Goal: Task Accomplishment & Management: Complete application form

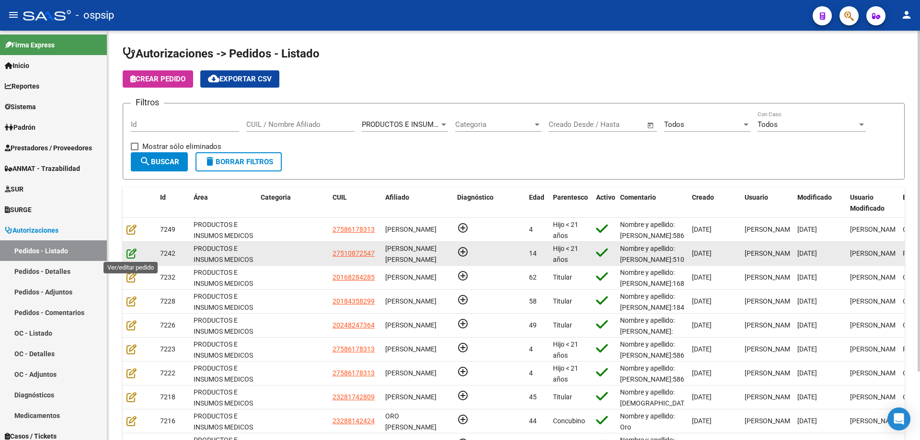
click at [134, 251] on icon at bounding box center [132, 253] width 10 height 11
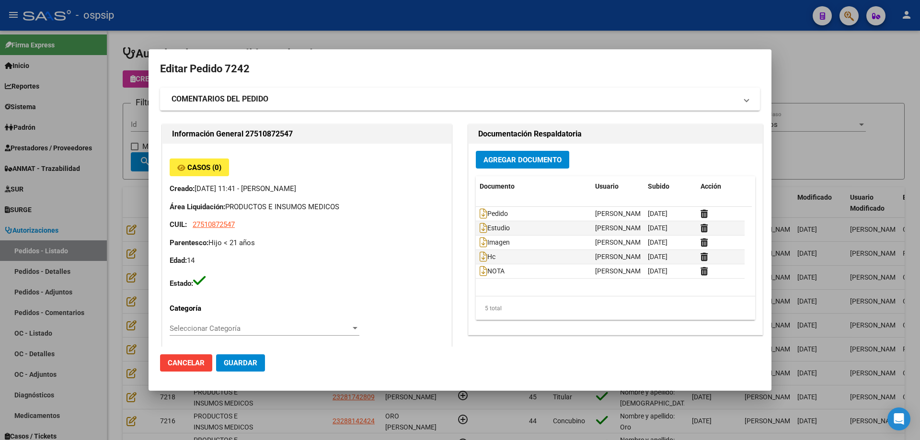
type input "[PERSON_NAME]"
type input "[GEOGRAPHIC_DATA], [GEOGRAPHIC_DATA], MZA 29 LOTE 3 BÊ SIG 0"
click at [132, 171] on div at bounding box center [460, 220] width 920 height 440
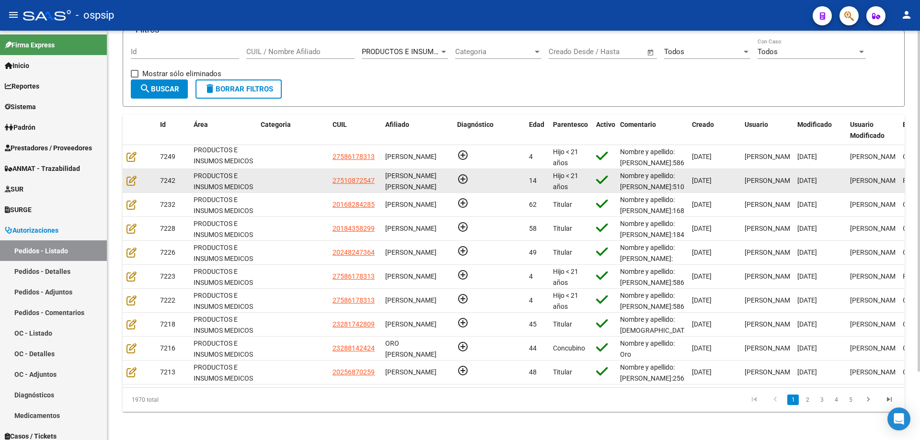
scroll to position [82, 0]
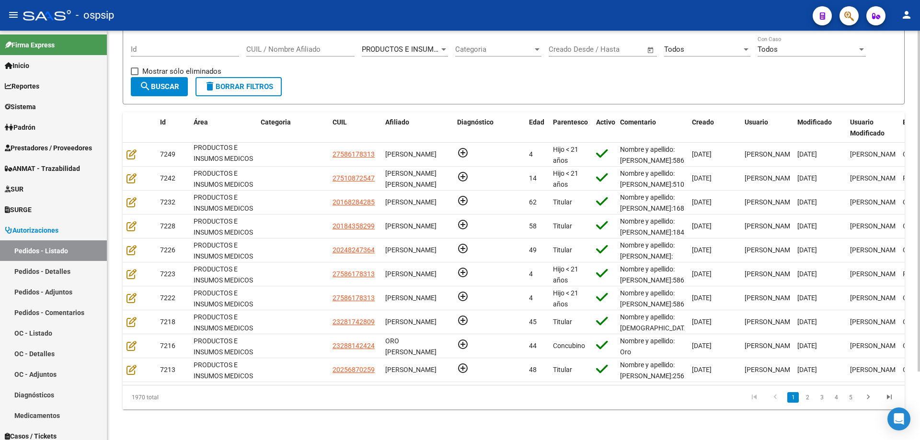
click at [294, 45] on input "CUIL / Nombre Afiliado" at bounding box center [300, 49] width 108 height 9
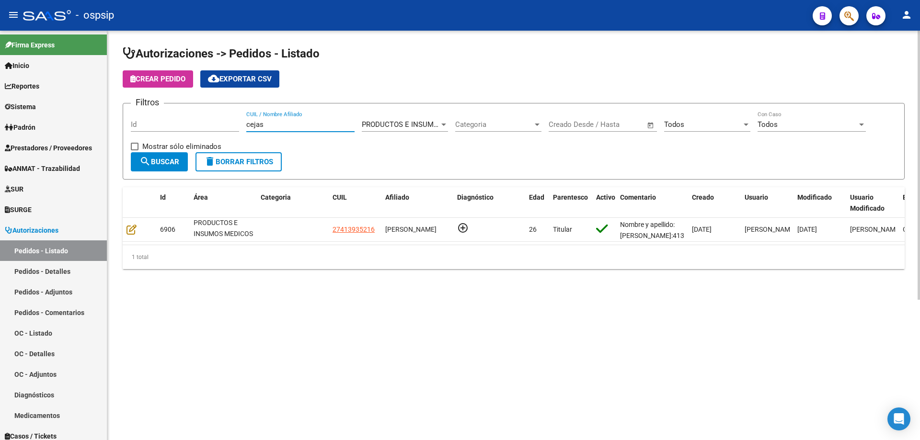
scroll to position [0, 0]
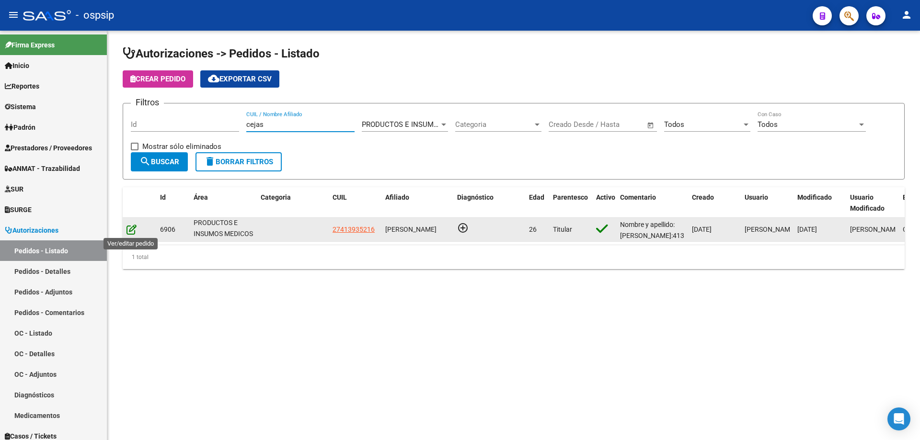
type input "cejas"
click at [132, 228] on icon at bounding box center [132, 229] width 10 height 11
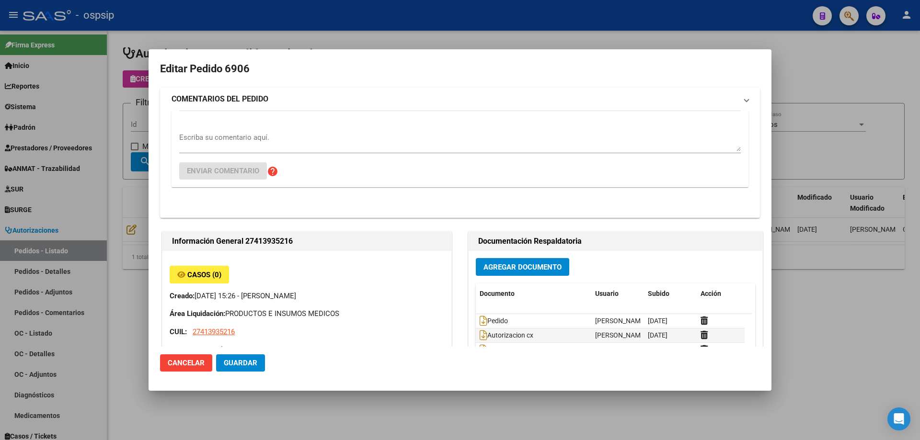
type input "[GEOGRAPHIC_DATA], [PERSON_NAME], [DATE][PERSON_NAME], Piso: 1, Departamento: 1"
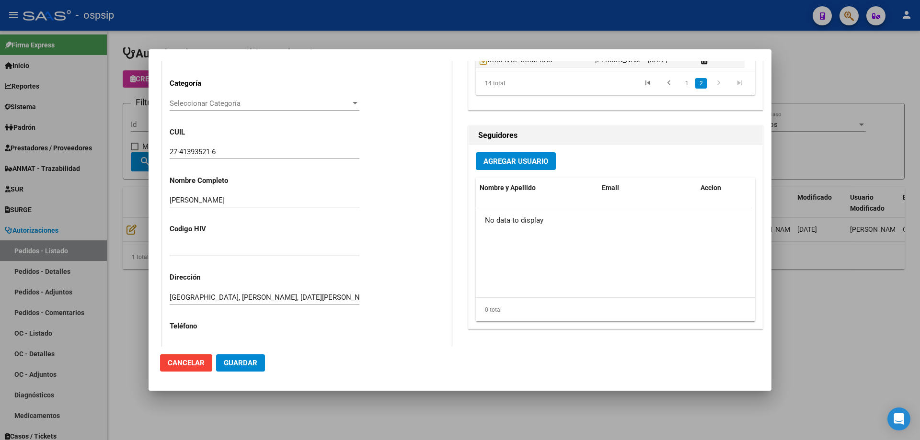
scroll to position [239, 0]
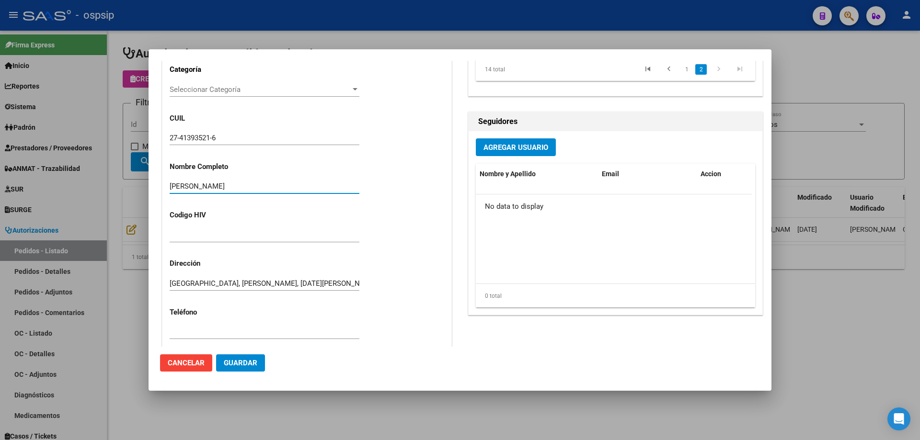
drag, startPoint x: 269, startPoint y: 185, endPoint x: 11, endPoint y: 193, distance: 258.4
click at [2, 192] on div "Editar Pedido 6906 COMENTARIOS DEL PEDIDO Escriba su comentario aquí. Enviar co…" at bounding box center [460, 220] width 920 height 440
click at [183, 139] on input "27-41393521-6" at bounding box center [265, 138] width 190 height 9
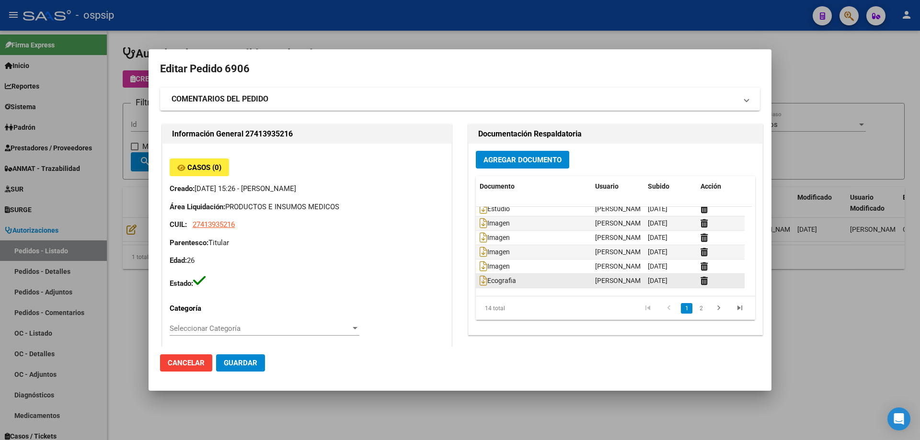
scroll to position [0, 0]
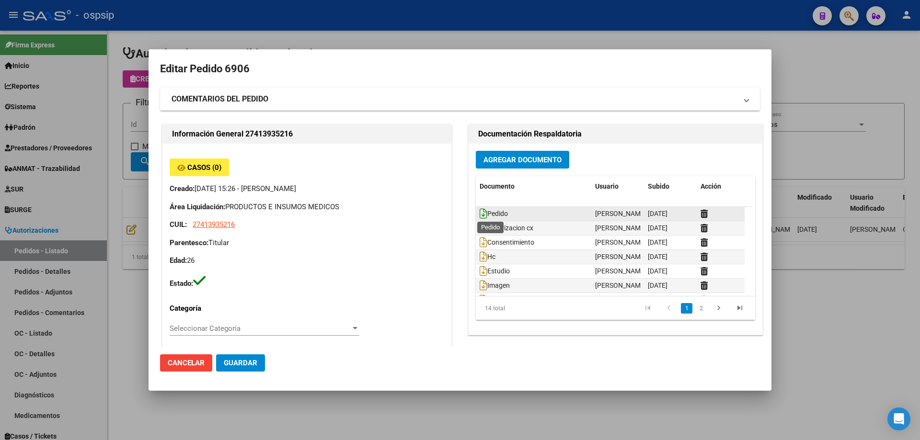
click at [480, 211] on icon at bounding box center [484, 213] width 8 height 11
click at [481, 258] on icon at bounding box center [484, 257] width 8 height 11
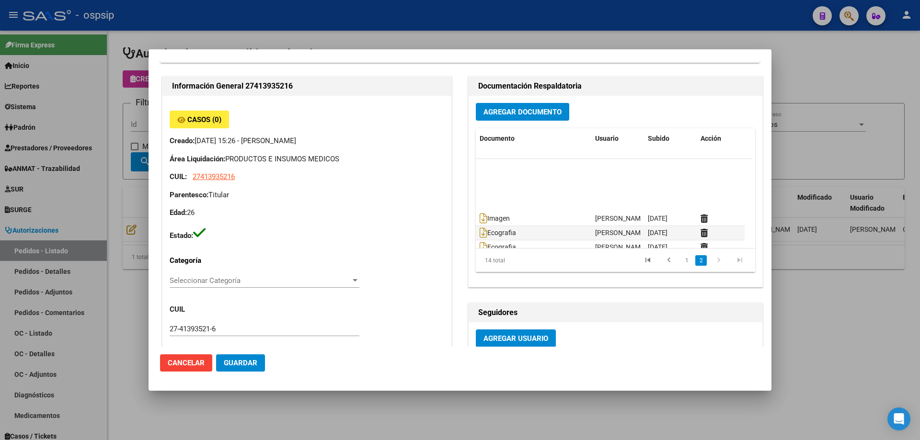
scroll to position [115, 0]
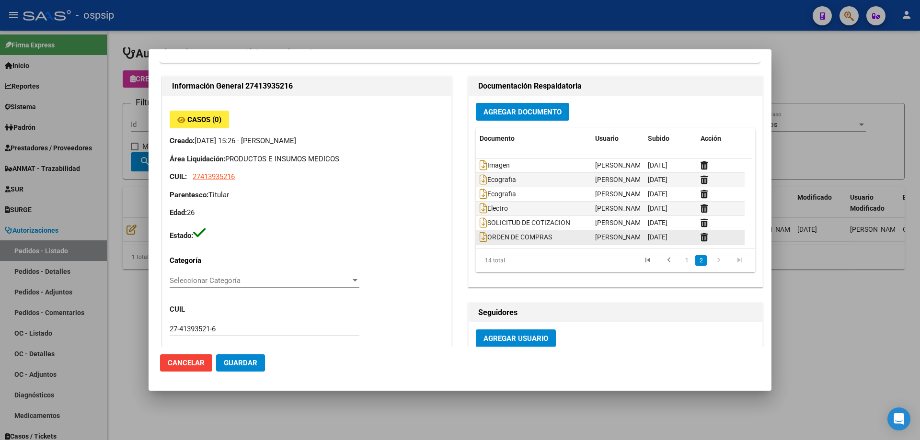
click at [476, 237] on datatable-body-cell "ORDEN DE COMPRAS" at bounding box center [533, 237] width 115 height 14
click at [482, 235] on icon at bounding box center [484, 237] width 8 height 11
click at [113, 261] on div at bounding box center [460, 220] width 920 height 440
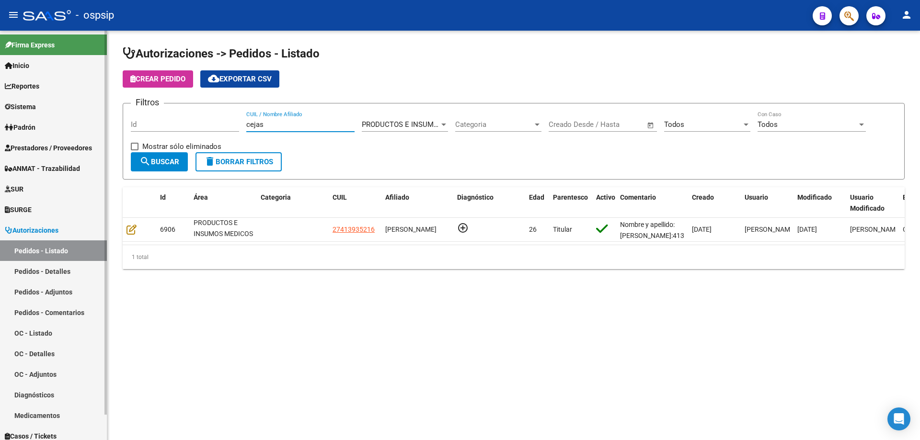
drag, startPoint x: 278, startPoint y: 129, endPoint x: 16, endPoint y: 61, distance: 270.8
click at [0, 70] on mat-sidenav-container "Firma Express Inicio Calendario SSS Instructivos Contacto OS Reportes Egresos D…" at bounding box center [460, 236] width 920 height 410
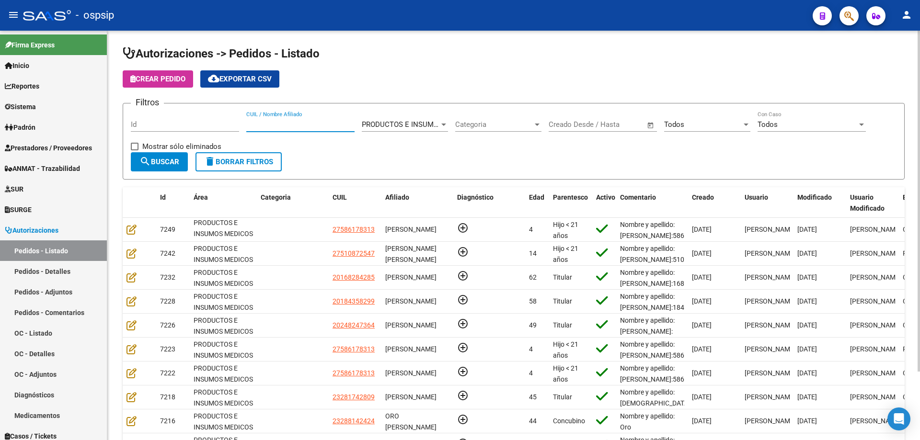
click at [293, 126] on input "CUIL / Nombre Afiliado" at bounding box center [300, 124] width 108 height 9
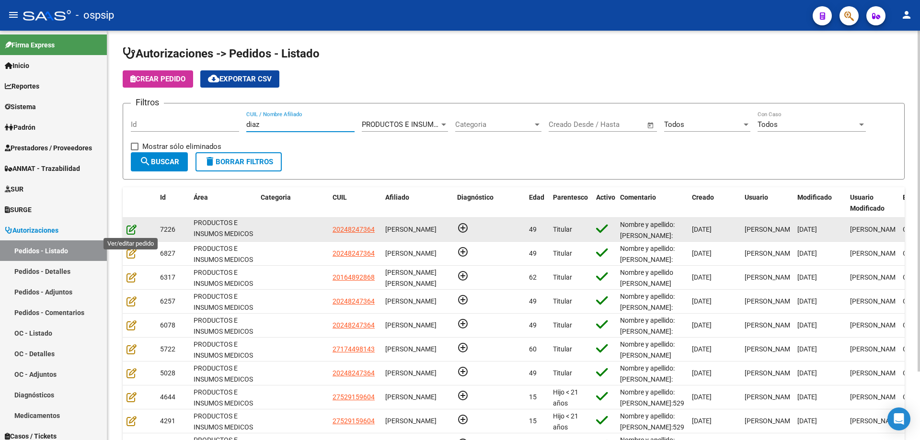
type input "diaz"
click at [132, 225] on icon at bounding box center [132, 229] width 10 height 11
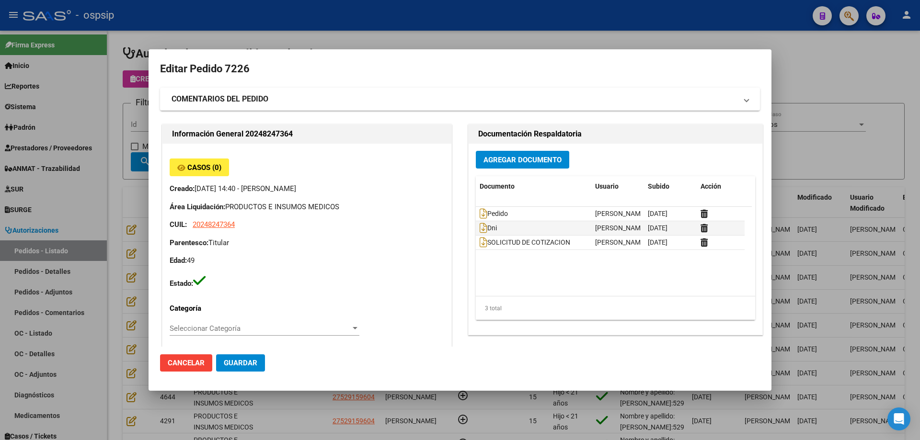
type input "[GEOGRAPHIC_DATA], [GEOGRAPHIC_DATA], [DOMAIN_NAME] Y P. UNIDAS ENTR 1 ED 4, Pi…"
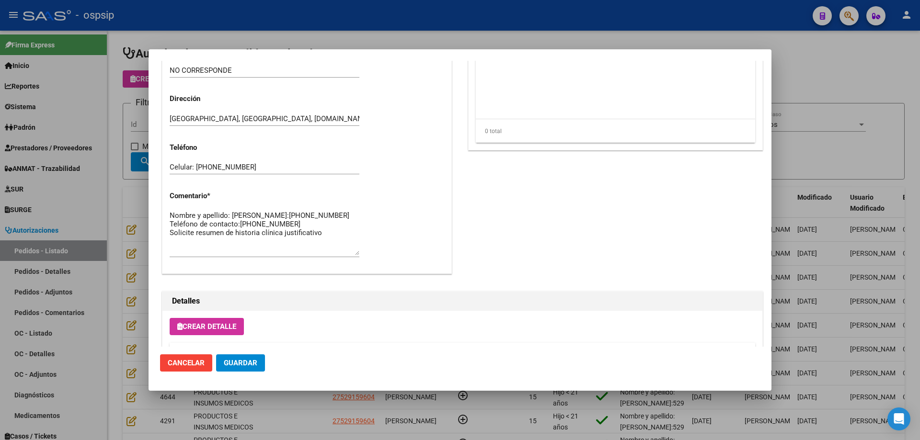
scroll to position [383, 0]
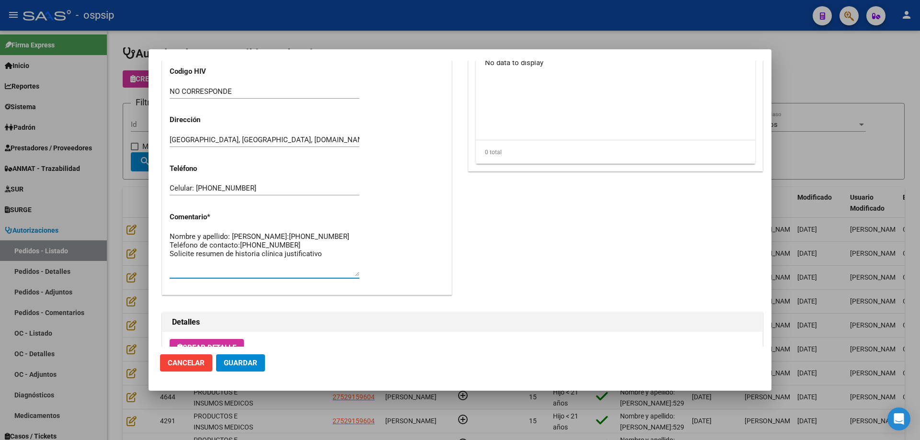
click at [206, 241] on textarea "Nombre y apellido: [PERSON_NAME]:[PHONE_NUMBER] Teléfono de contacto:[PHONE_NUM…" at bounding box center [265, 253] width 190 height 45
click at [201, 250] on textarea "Nombre y apellido: [PERSON_NAME]:[PHONE_NUMBER] Teléfono de contacto:[PHONE_NUM…" at bounding box center [265, 253] width 190 height 45
click at [203, 242] on textarea "Nombre y apellido: [PERSON_NAME]:[PHONE_NUMBER] Teléfono de contacto:[PHONE_NUM…" at bounding box center [265, 253] width 190 height 45
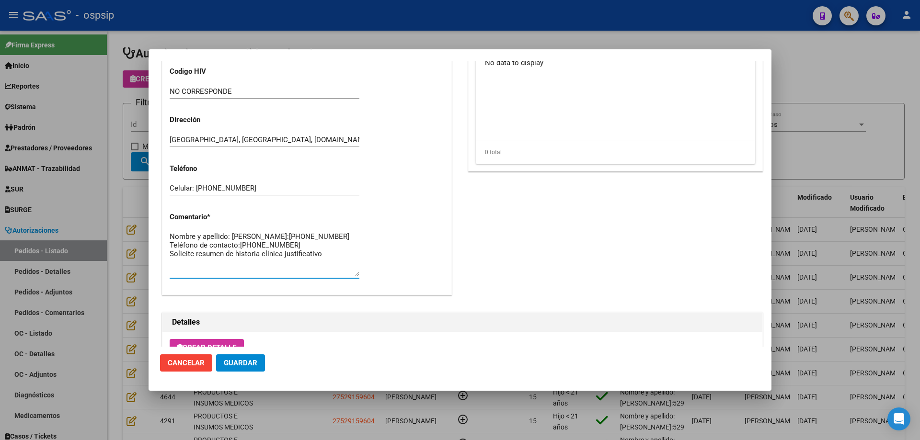
click at [203, 242] on textarea "Nombre y apellido: [PERSON_NAME]:[PHONE_NUMBER] Teléfono de contacto:[PHONE_NUM…" at bounding box center [265, 253] width 190 height 45
click at [150, 84] on mat-dialog-content "Editar Pedido 7226 COMENTARIOS DEL PEDIDO Escriba su comentario aquí. Enviar co…" at bounding box center [460, 204] width 623 height 286
click at [132, 84] on div at bounding box center [460, 220] width 920 height 440
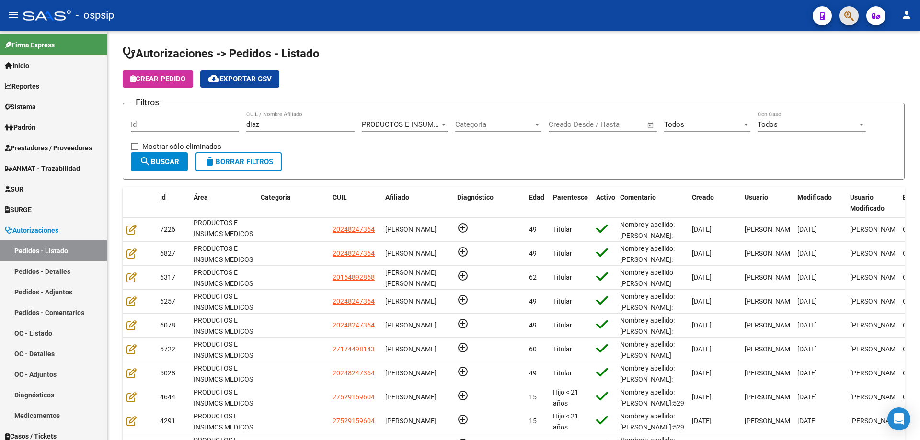
click at [842, 22] on button "button" at bounding box center [849, 15] width 19 height 19
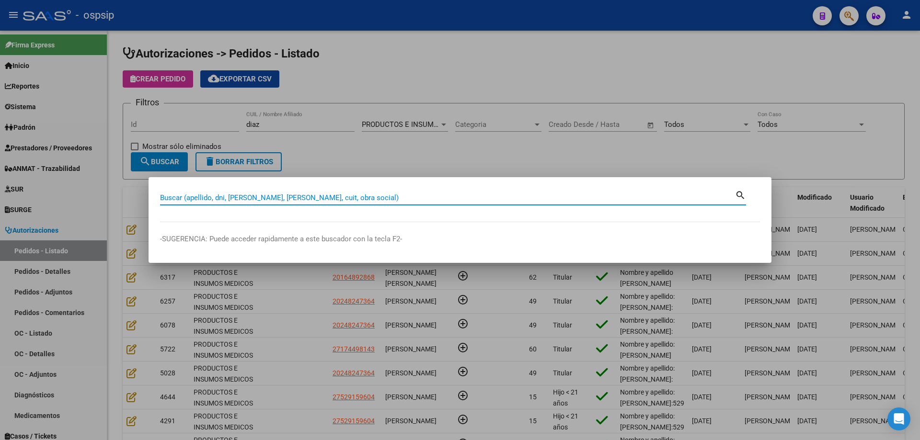
click at [354, 195] on input "Buscar (apellido, dni, [PERSON_NAME], [PERSON_NAME], cuit, obra social)" at bounding box center [447, 198] width 575 height 9
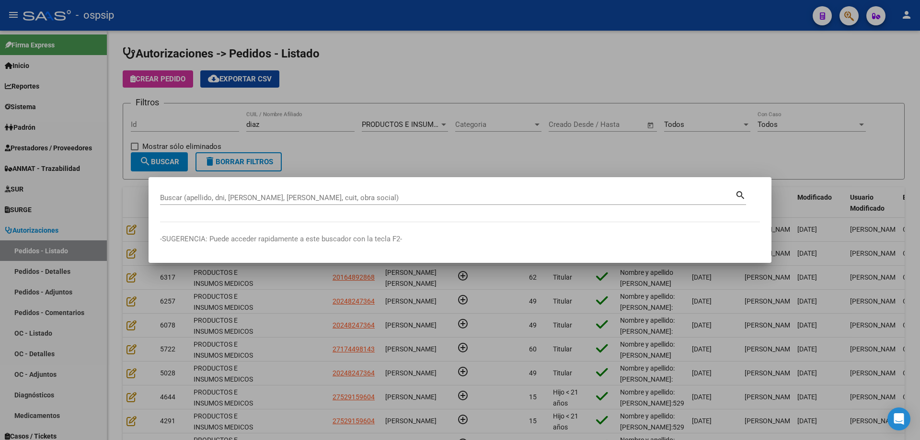
click at [357, 204] on div "Buscar (apellido, dni, [PERSON_NAME], [PERSON_NAME], cuit, obra social)" at bounding box center [447, 198] width 575 height 14
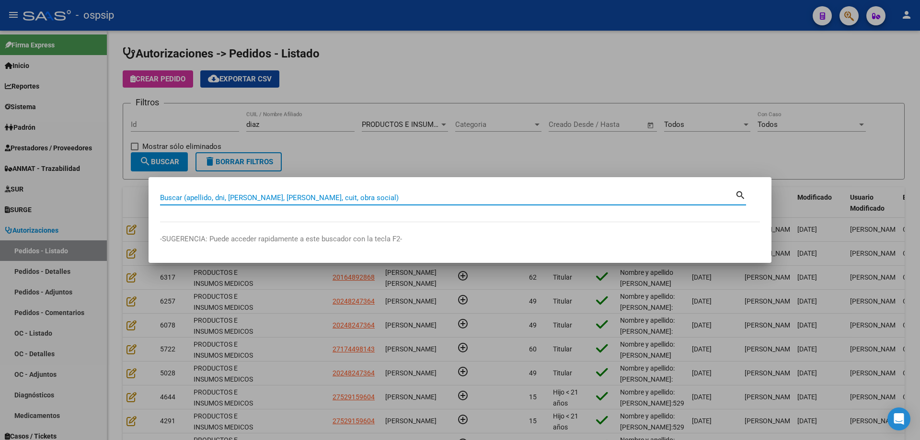
click at [357, 204] on div "Buscar (apellido, dni, [PERSON_NAME], [PERSON_NAME], cuit, obra social)" at bounding box center [447, 198] width 575 height 14
paste input "24824736"
type input "24824736"
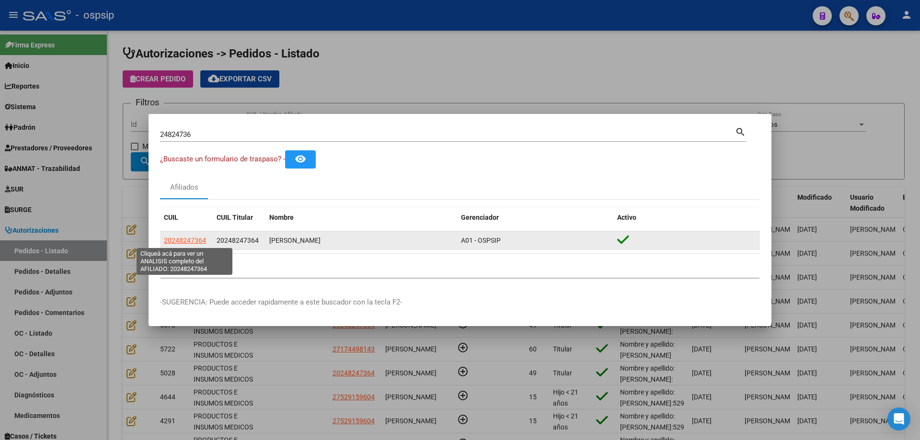
click at [201, 239] on span "20248247364" at bounding box center [185, 241] width 42 height 8
type textarea "20248247364"
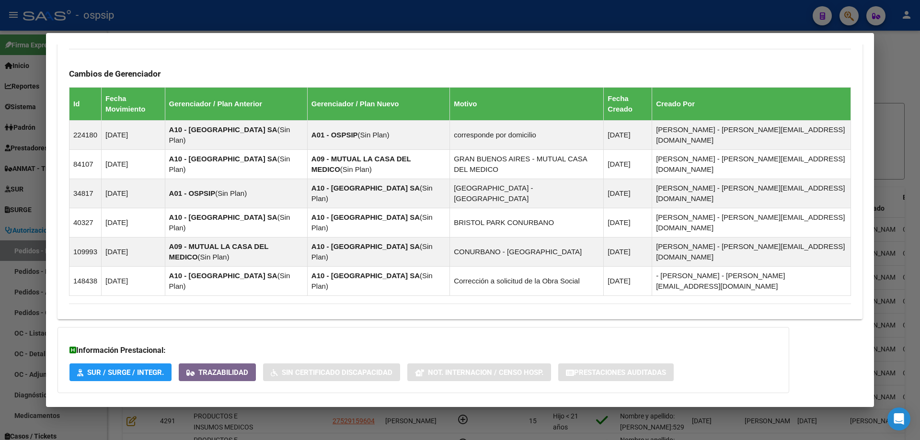
scroll to position [633, 0]
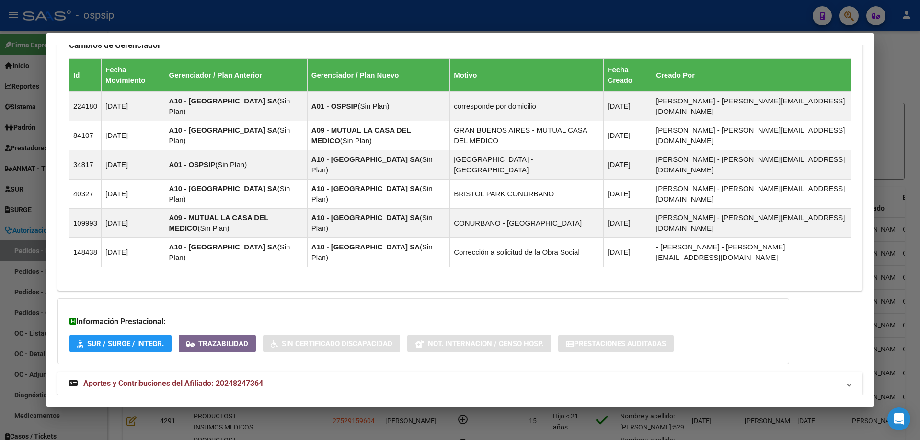
click at [155, 379] on span "Aportes y Contribuciones del Afiliado: 20248247364" at bounding box center [173, 383] width 180 height 9
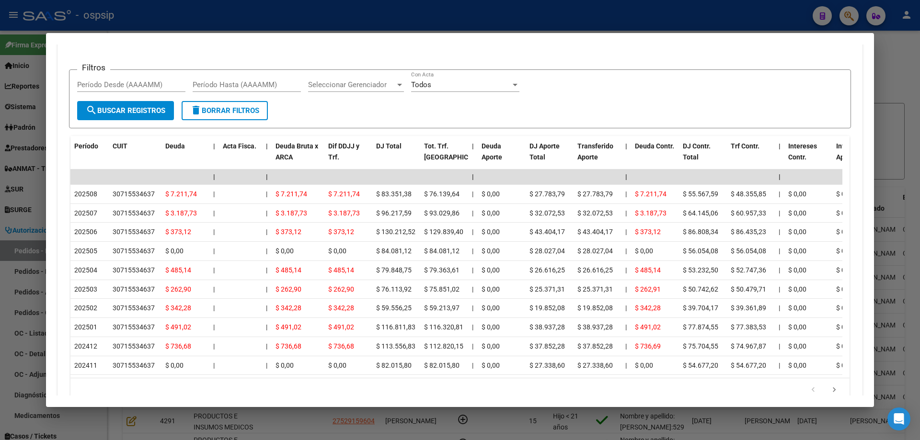
scroll to position [1065, 0]
click at [33, 187] on div at bounding box center [460, 220] width 920 height 440
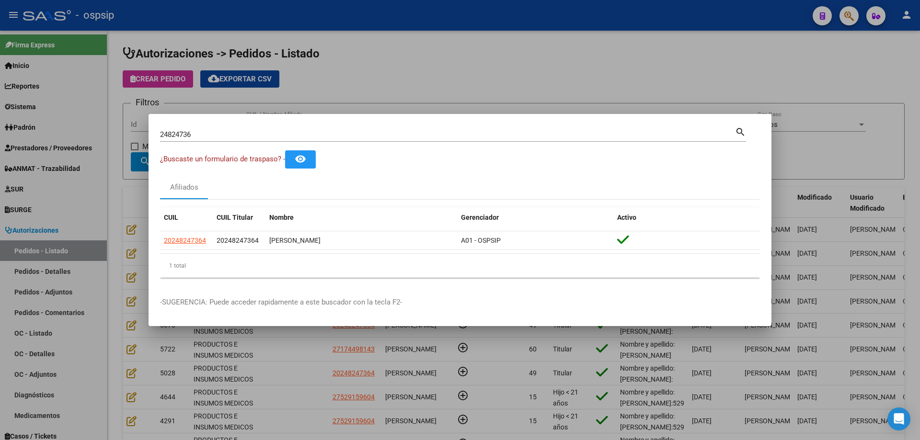
click at [179, 132] on input "24824736" at bounding box center [447, 134] width 575 height 9
drag, startPoint x: 209, startPoint y: 241, endPoint x: 154, endPoint y: 243, distance: 55.7
click at [154, 243] on mat-dialog-content "24824736 Buscar (apellido, dni, cuil, [PERSON_NAME], cuit, obra social) search …" at bounding box center [460, 206] width 623 height 160
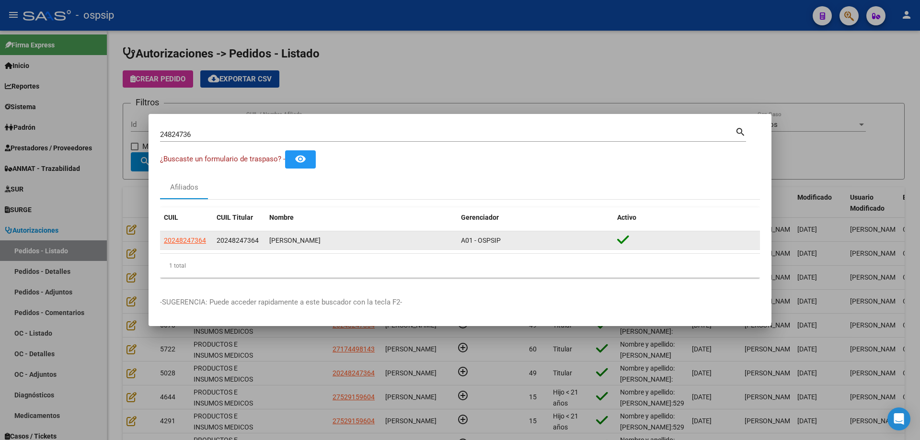
copy datatable-body-row "20248247364"
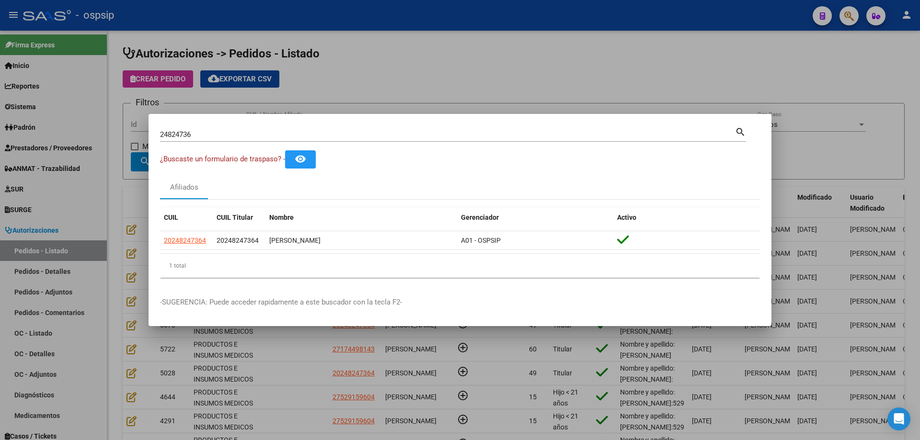
click at [144, 249] on div at bounding box center [460, 220] width 920 height 440
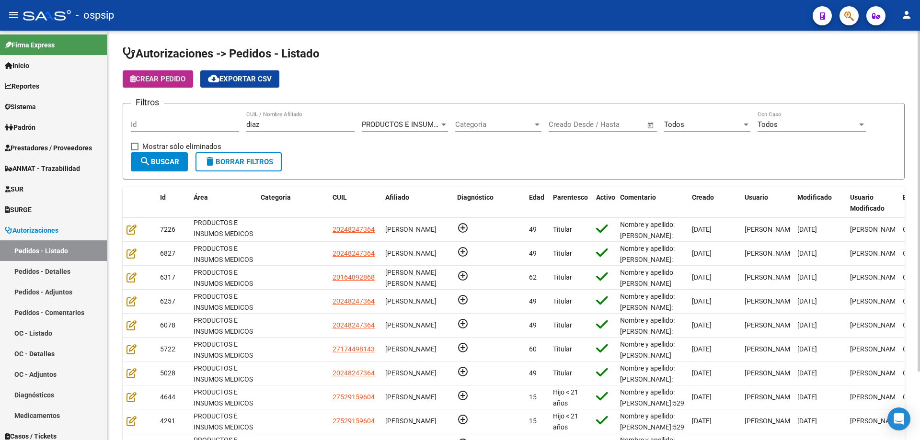
click at [171, 72] on button "Crear Pedido" at bounding box center [158, 78] width 70 height 17
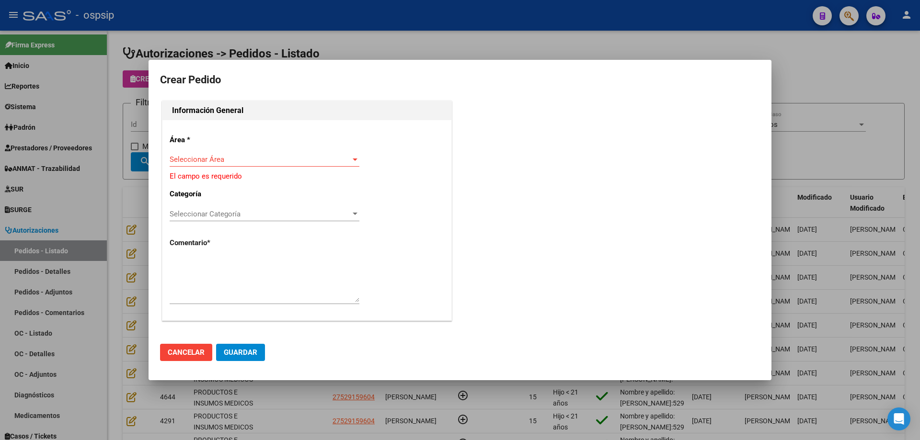
click at [228, 157] on div "Seleccionar Área Seleccionar Área" at bounding box center [265, 159] width 190 height 14
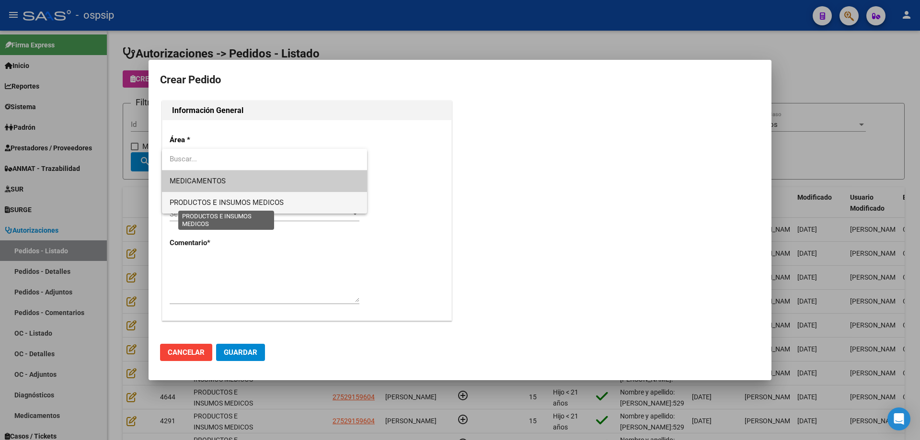
click at [217, 202] on span "PRODUCTOS E INSUMOS MEDICOS" at bounding box center [227, 202] width 114 height 9
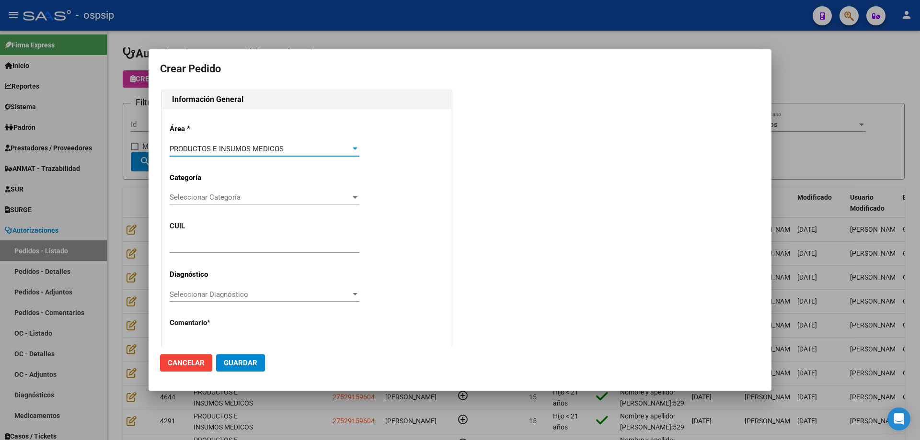
click at [237, 192] on div "Seleccionar Categoría Seleccionar Categoría" at bounding box center [265, 197] width 190 height 14
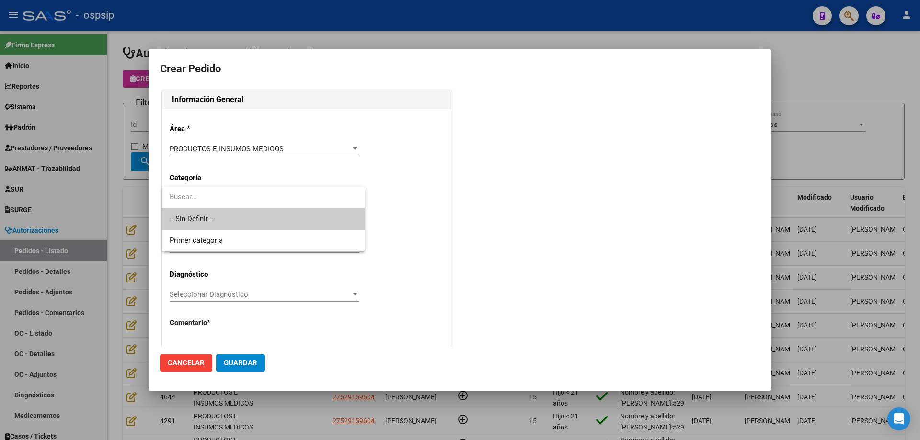
click at [224, 212] on span "-- Sin Definir --" at bounding box center [263, 219] width 187 height 22
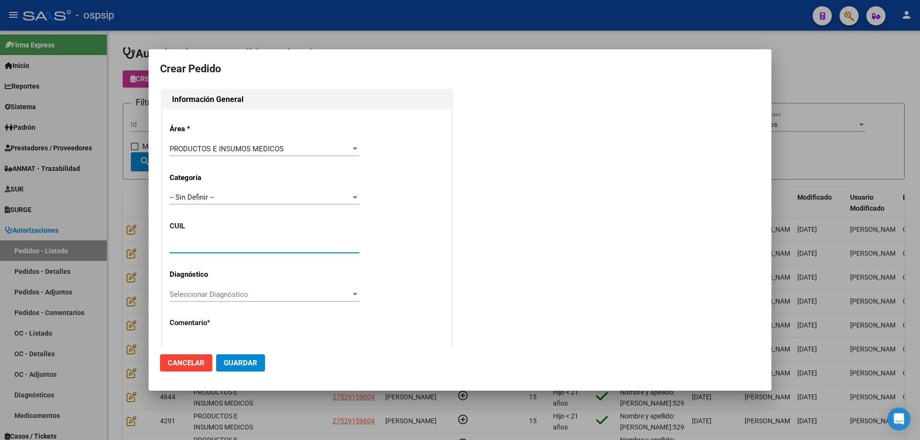
click at [212, 243] on input "text" at bounding box center [265, 246] width 190 height 9
paste input "20-24824736-4"
type input "20-24824736-4"
type input "[PERSON_NAME]"
type input "NO CORRESPONDE"
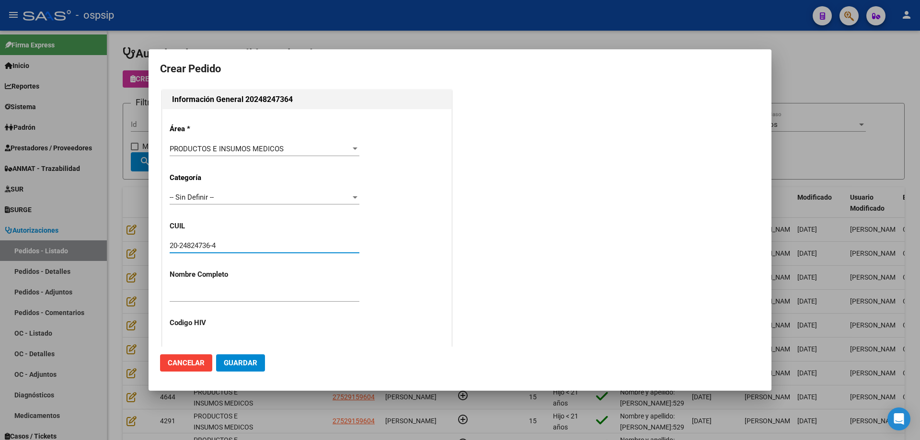
type input "[GEOGRAPHIC_DATA], [GEOGRAPHIC_DATA], [DOMAIN_NAME] Y P. UNIDAS ENTR 1 ED 4, Pi…"
type input "Celular: [PHONE_NUMBER]"
type input "[GEOGRAPHIC_DATA], [GEOGRAPHIC_DATA], [DOMAIN_NAME] Y P. UNIDAS ENTR 1 ED 4, Pi…"
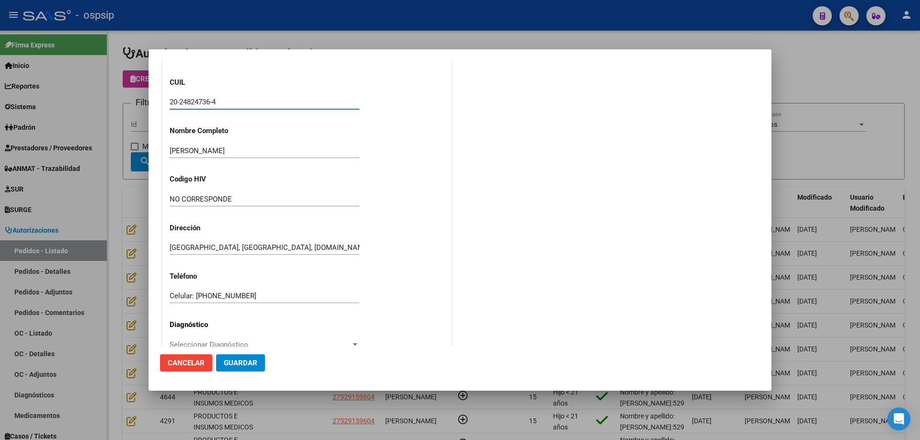
scroll to position [264, 0]
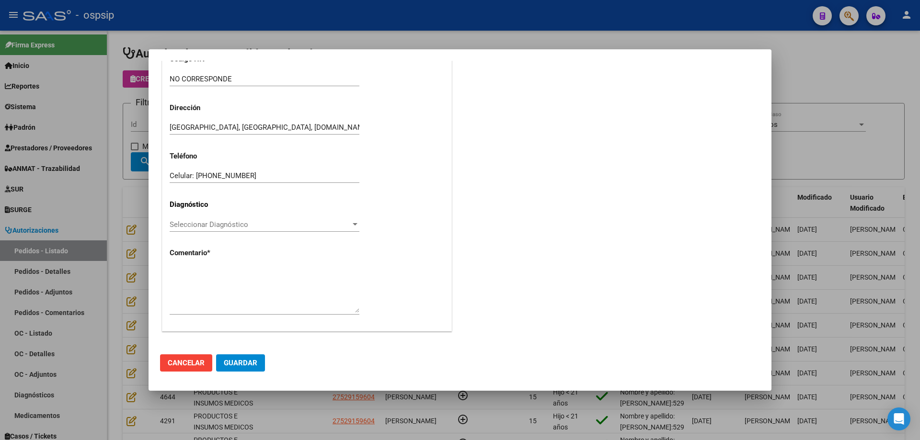
type input "20-24824736-4"
click at [228, 274] on textarea at bounding box center [265, 290] width 190 height 45
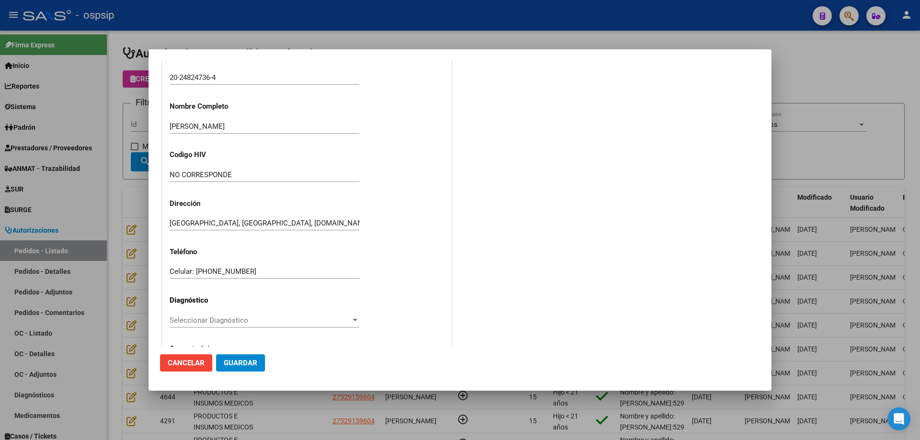
scroll to position [120, 0]
click at [197, 126] on input "20-24824736-4" at bounding box center [265, 125] width 190 height 9
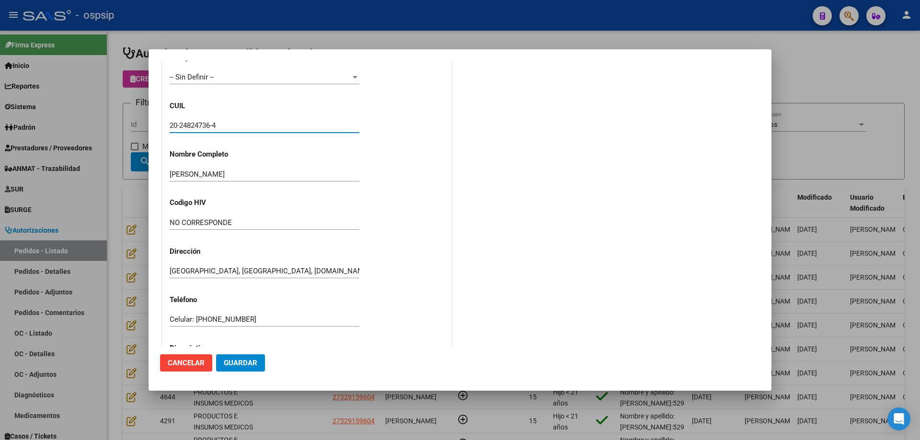
click at [197, 126] on input "20-24824736-4" at bounding box center [265, 125] width 190 height 9
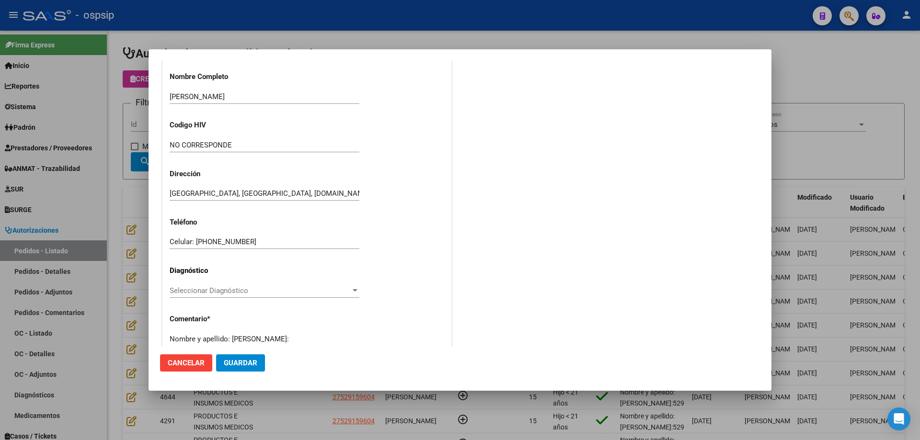
scroll to position [264, 0]
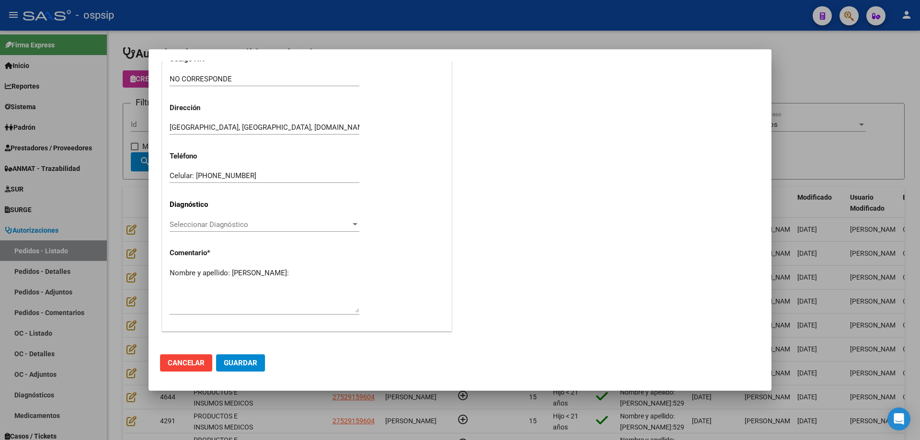
click at [202, 288] on textarea "Nombre y apellido: [PERSON_NAME]:" at bounding box center [265, 290] width 190 height 45
paste textarea "24824736"
type textarea "Nombre y apellido: [PERSON_NAME]:24824736"
click at [256, 355] on button "Guardar" at bounding box center [240, 363] width 49 height 17
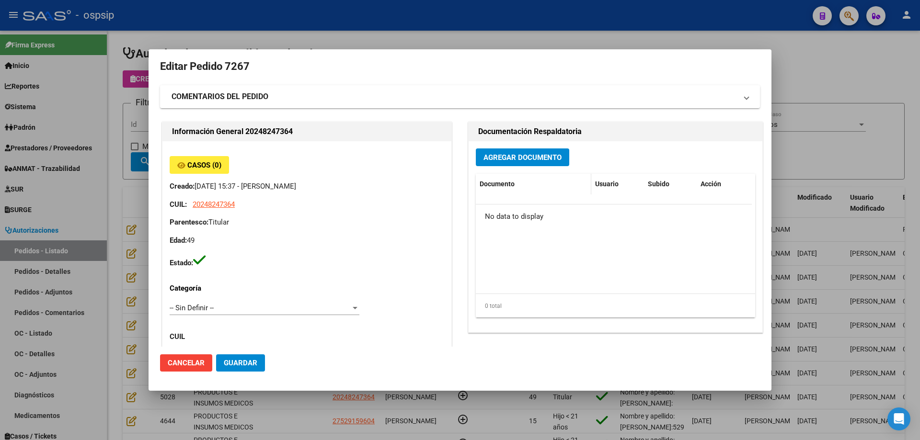
scroll to position [0, 0]
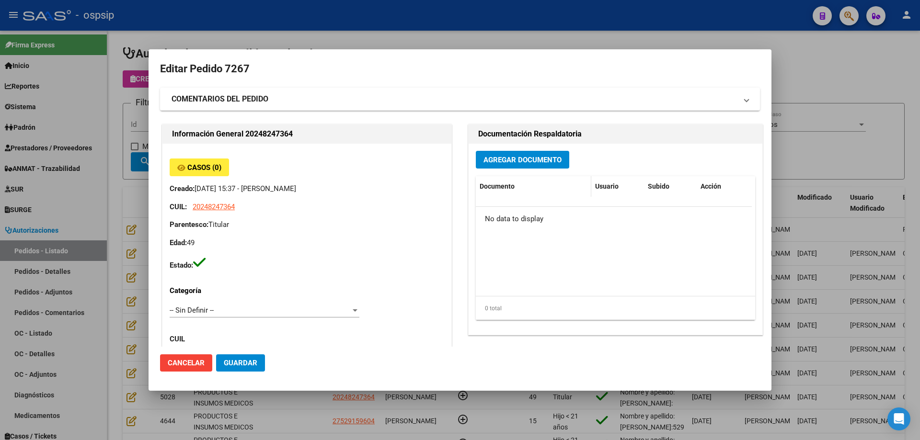
click at [533, 165] on button "Agregar Documento" at bounding box center [522, 160] width 93 height 18
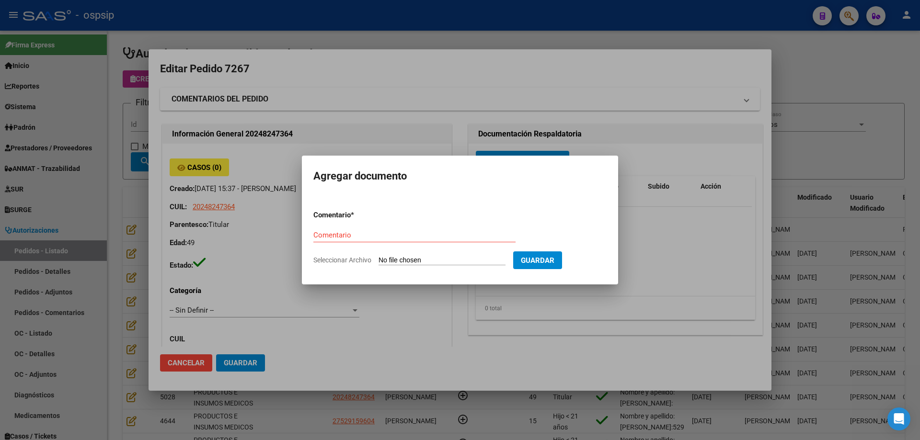
click at [461, 264] on input "Seleccionar Archivo" at bounding box center [442, 260] width 127 height 9
type input "C:\fakepath\pedido [PERSON_NAME].jpg"
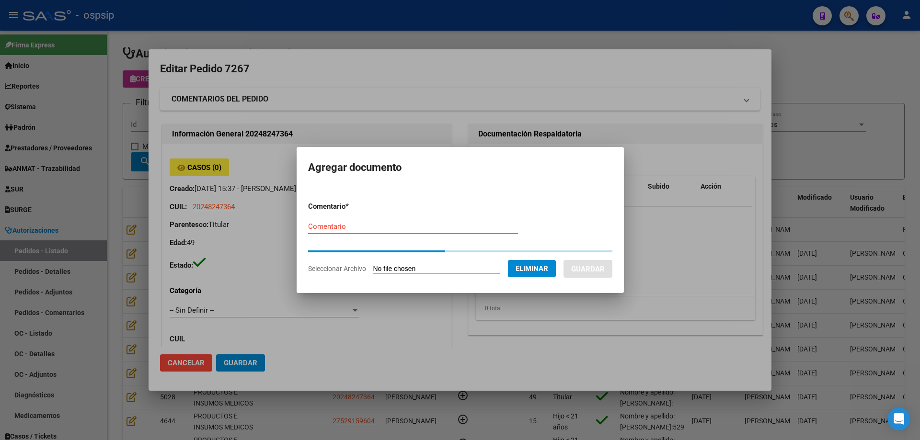
click at [365, 230] on input "Comentario" at bounding box center [413, 226] width 210 height 9
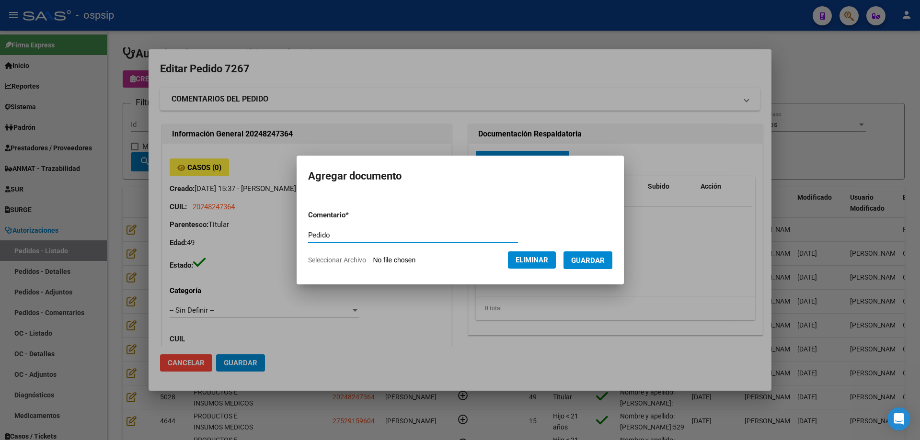
type input "Pedido"
click at [590, 261] on span "Guardar" at bounding box center [588, 260] width 34 height 9
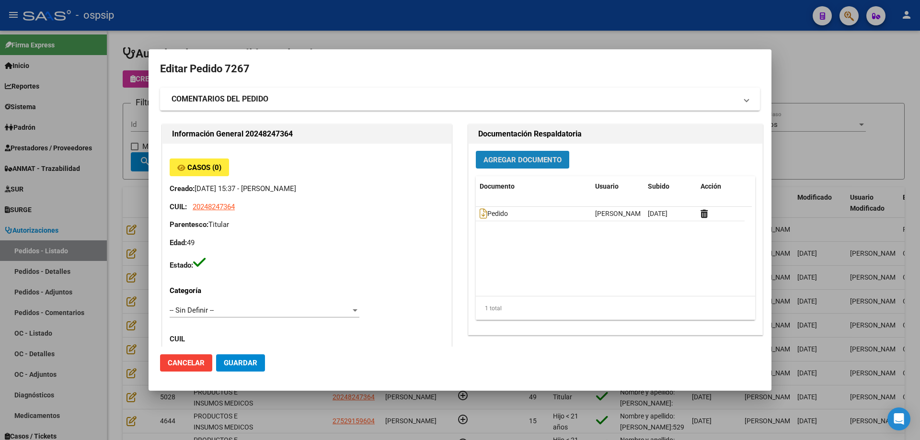
click at [530, 158] on span "Agregar Documento" at bounding box center [523, 160] width 78 height 9
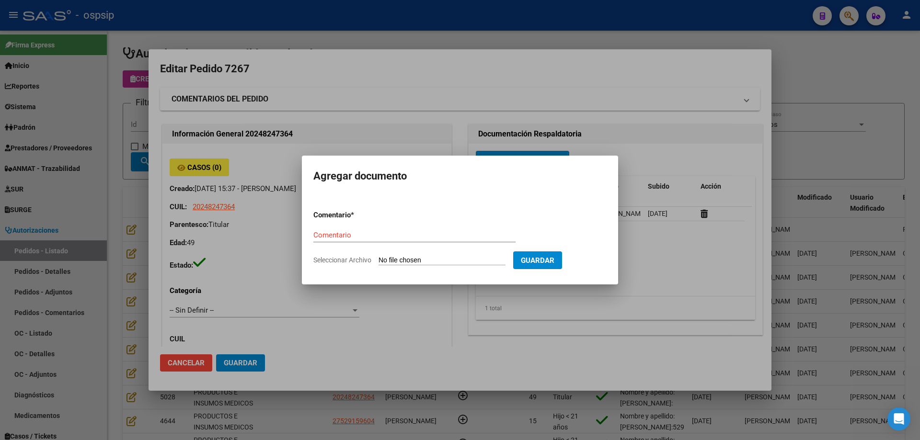
click at [452, 263] on input "Seleccionar Archivo" at bounding box center [442, 260] width 127 height 9
type input "C:\fakepath\autorizacion cx [PERSON_NAME].pdf"
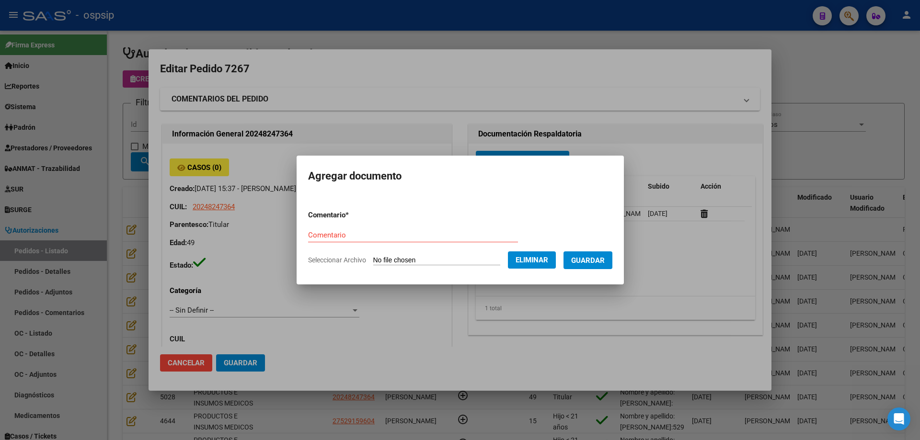
click at [350, 233] on input "Comentario" at bounding box center [413, 235] width 210 height 9
type input "Autorizacion cx"
click at [317, 232] on input "Autorizacion cx" at bounding box center [413, 235] width 210 height 9
click at [605, 263] on span "Guardar" at bounding box center [588, 260] width 34 height 9
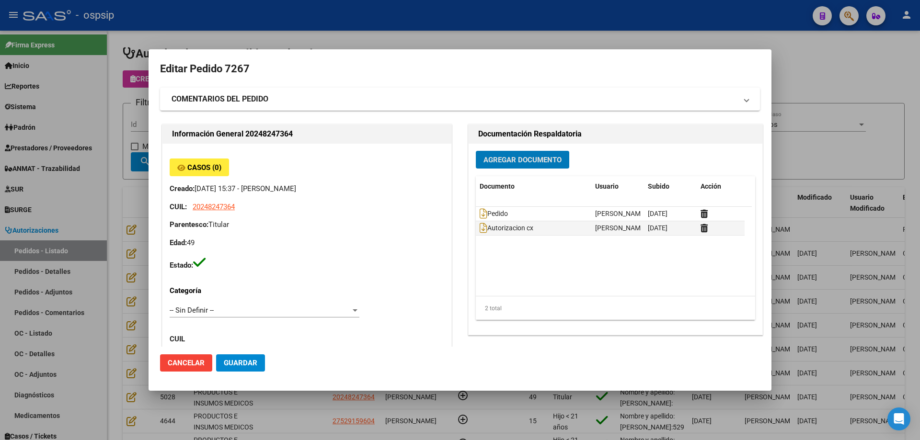
click at [489, 161] on span "Agregar Documento" at bounding box center [523, 160] width 78 height 9
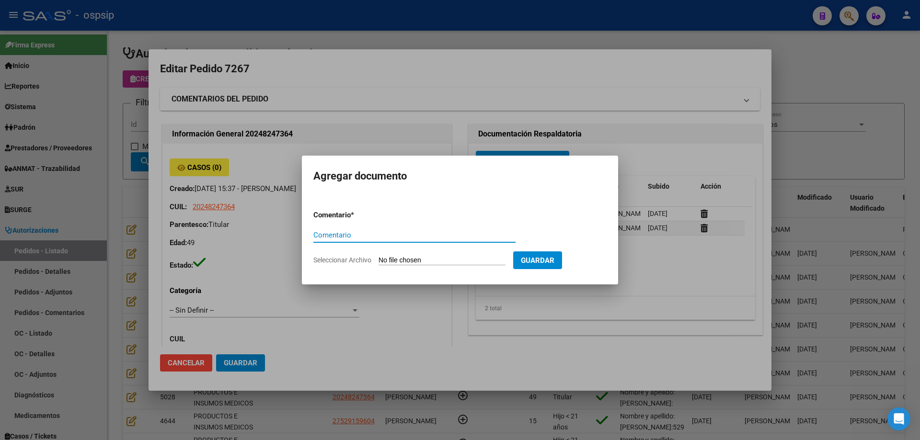
click at [451, 262] on input "Seleccionar Archivo" at bounding box center [442, 260] width 127 height 9
type input "C:\fakepath\consentimiento [PERSON_NAME].jpg"
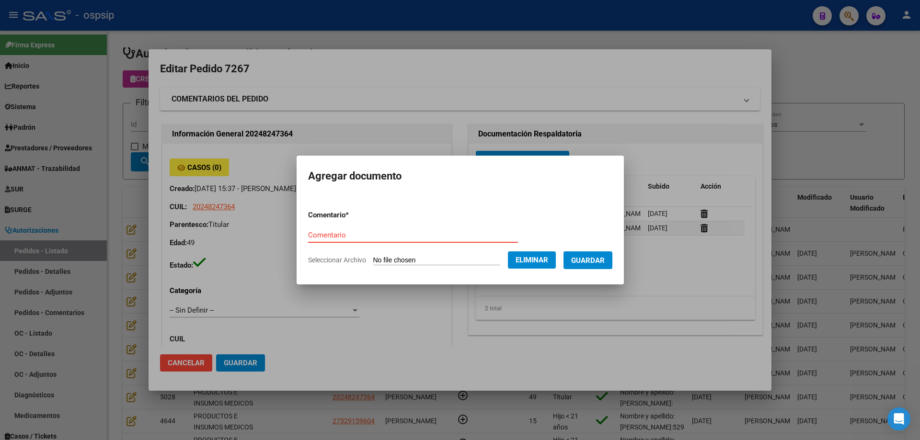
click at [323, 237] on input "Comentario" at bounding box center [413, 235] width 210 height 9
type input "Consentimiento"
click at [583, 260] on span "Guardar" at bounding box center [588, 260] width 34 height 9
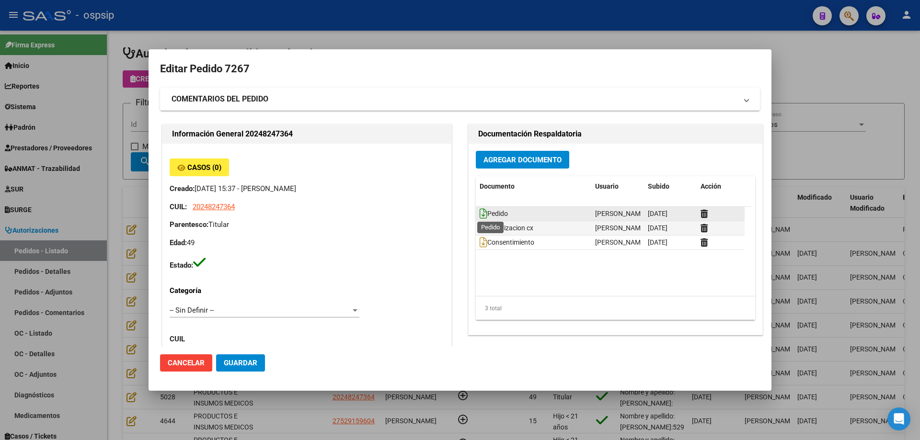
click at [481, 215] on icon at bounding box center [484, 213] width 8 height 11
click at [524, 158] on span "Agregar Documento" at bounding box center [523, 160] width 78 height 9
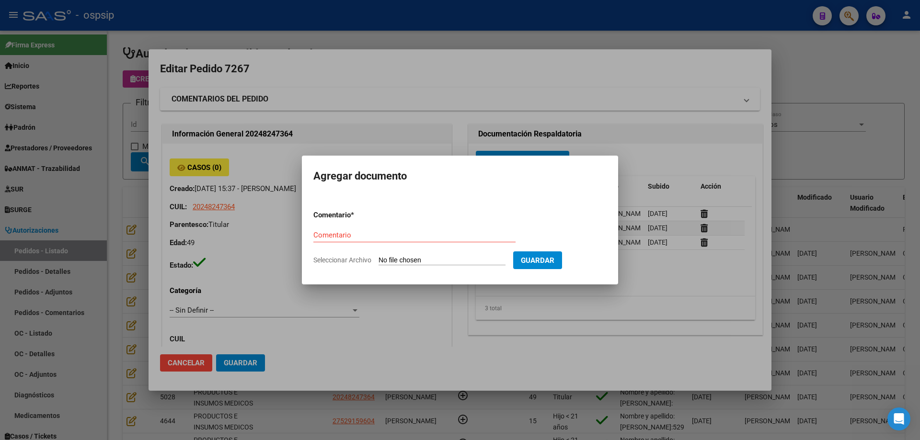
click at [466, 260] on input "Seleccionar Archivo" at bounding box center [442, 260] width 127 height 9
click at [319, 129] on div at bounding box center [460, 220] width 920 height 440
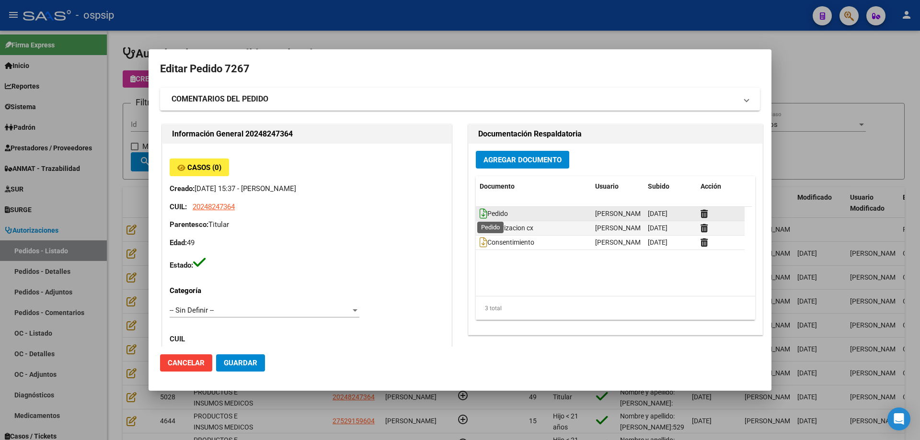
click at [480, 217] on icon at bounding box center [484, 213] width 8 height 11
click at [701, 214] on icon at bounding box center [704, 213] width 7 height 9
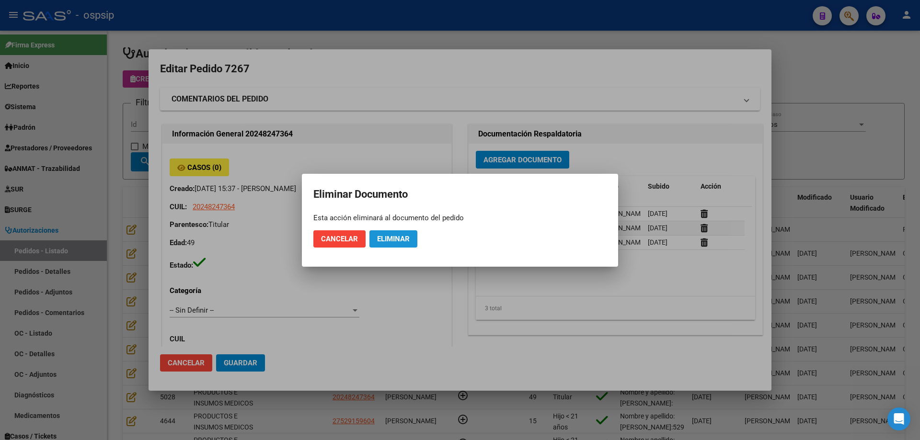
click at [407, 240] on span "Eliminar" at bounding box center [393, 239] width 33 height 9
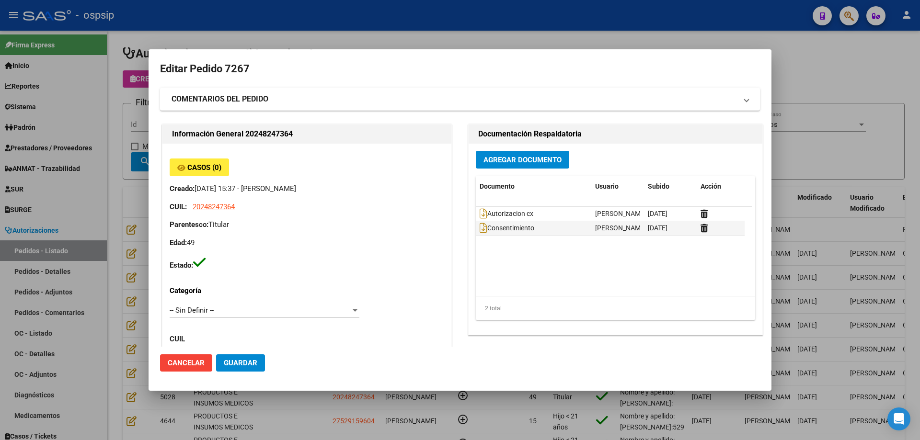
click at [484, 156] on span "Agregar Documento" at bounding box center [523, 160] width 78 height 9
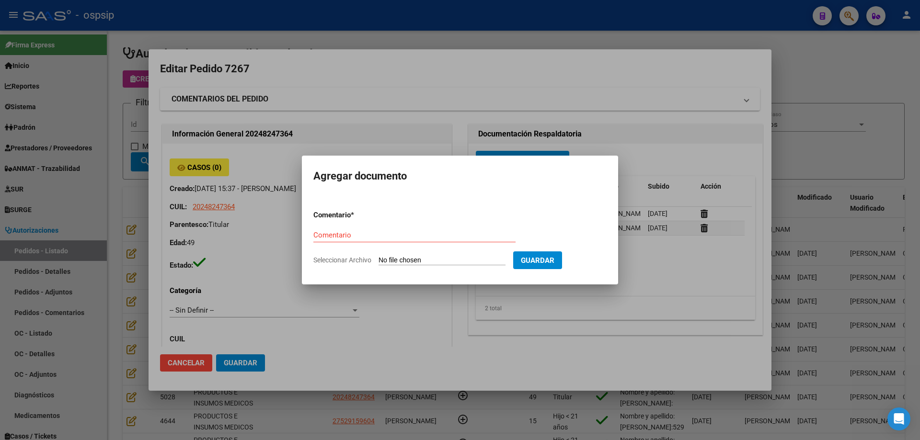
click at [449, 262] on input "Seleccionar Archivo" at bounding box center [442, 260] width 127 height 9
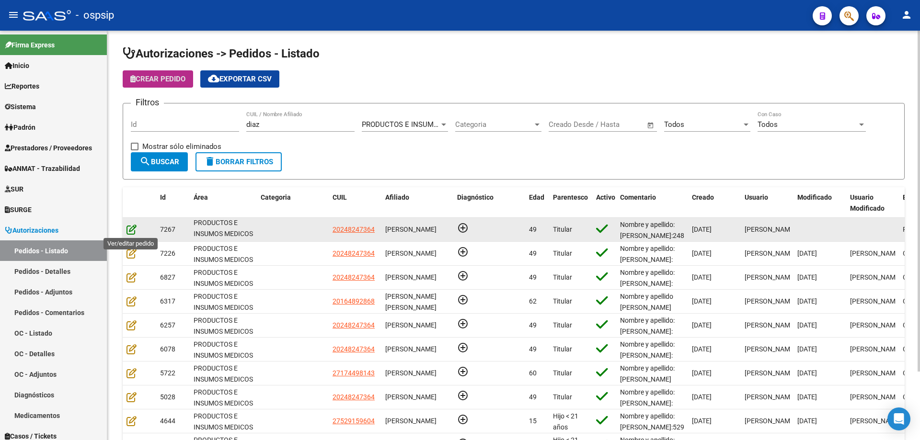
click at [134, 231] on icon at bounding box center [132, 229] width 10 height 11
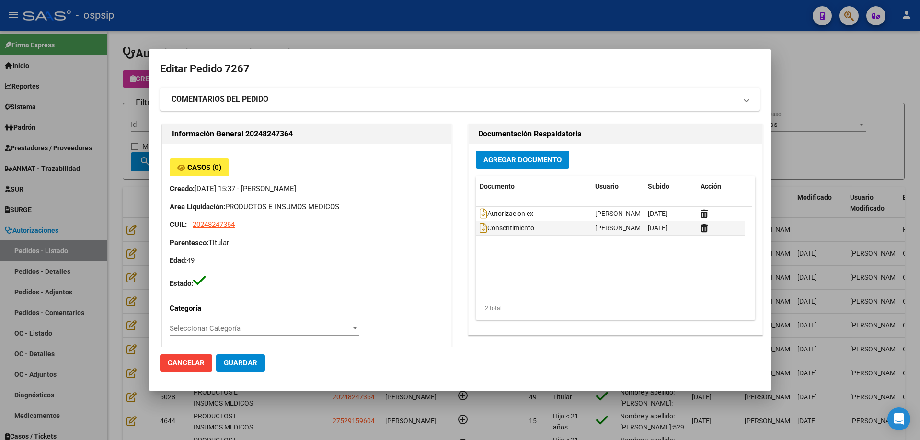
type input "[GEOGRAPHIC_DATA], [GEOGRAPHIC_DATA], [DOMAIN_NAME] Y P. UNIDAS ENTR 1 ED 4, Pi…"
click at [507, 158] on span "Agregar Documento" at bounding box center [523, 160] width 78 height 9
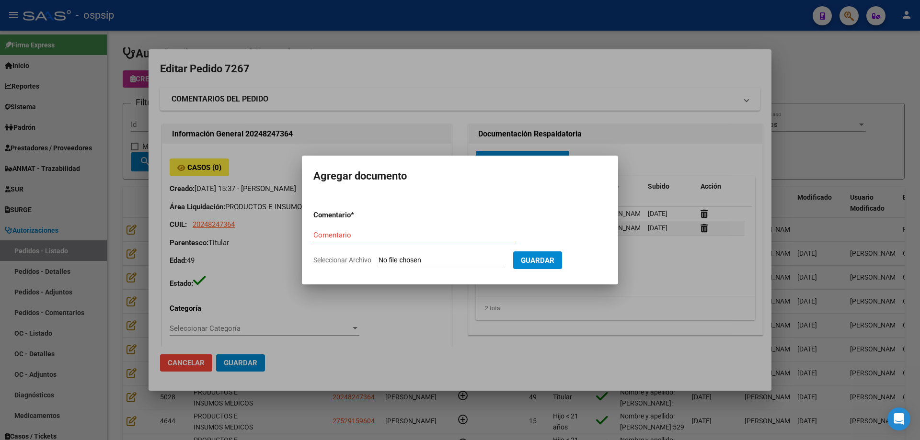
click at [453, 258] on input "Seleccionar Archivo" at bounding box center [442, 260] width 127 height 9
type input "C:\fakepath\pedido [PERSON_NAME].png"
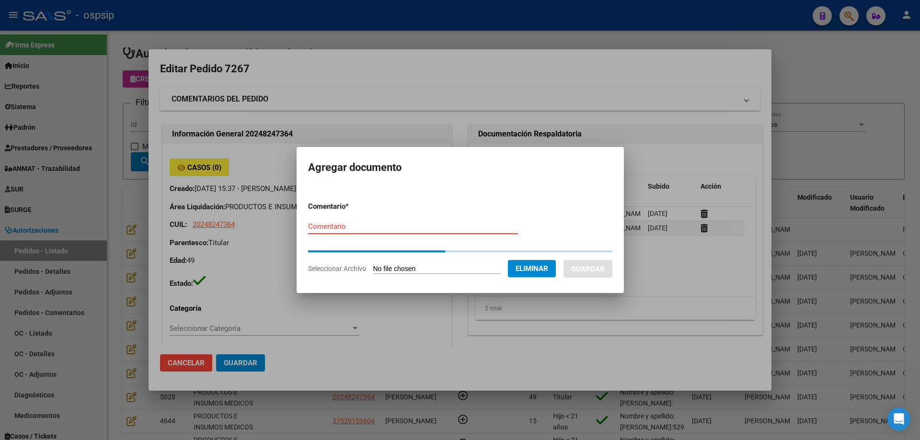
click at [410, 226] on input "Comentario" at bounding box center [413, 226] width 210 height 9
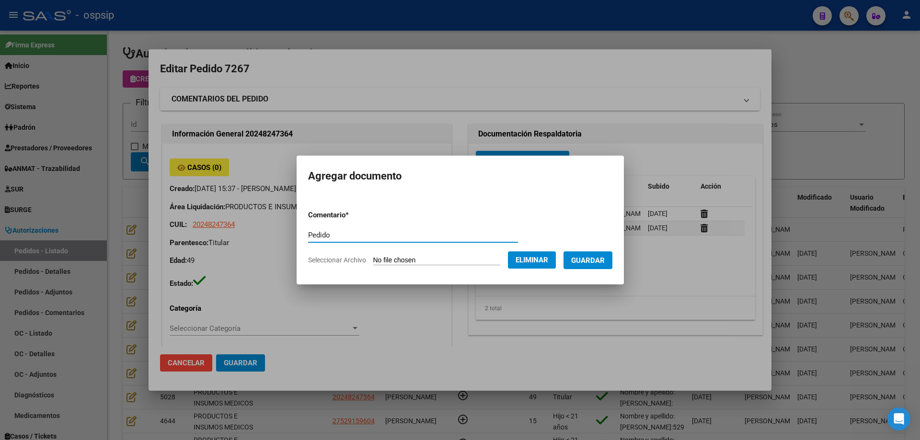
type input "Pedido"
click at [594, 258] on span "Guardar" at bounding box center [588, 260] width 34 height 9
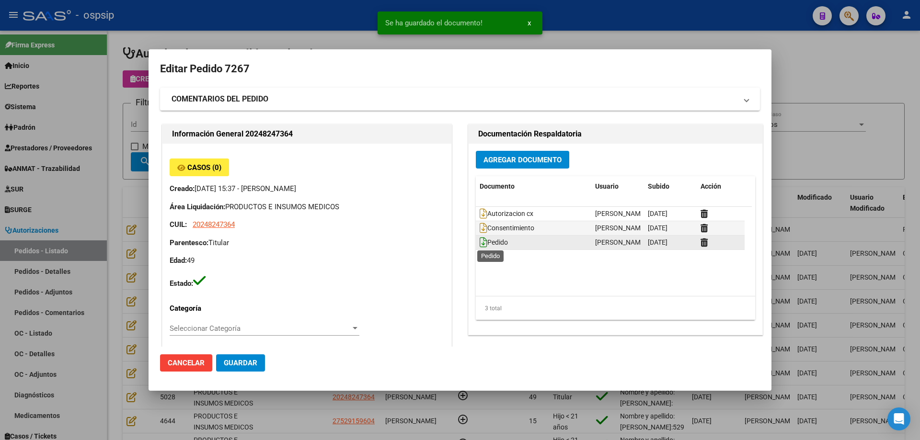
click at [480, 241] on icon at bounding box center [484, 242] width 8 height 11
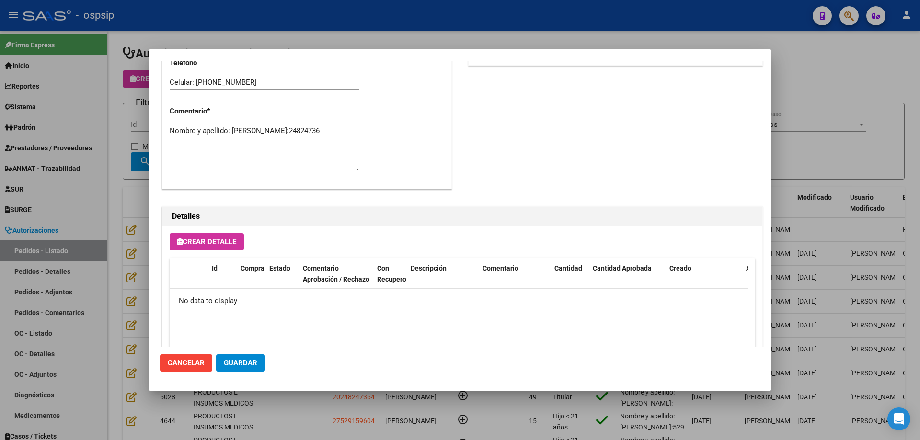
scroll to position [527, 0]
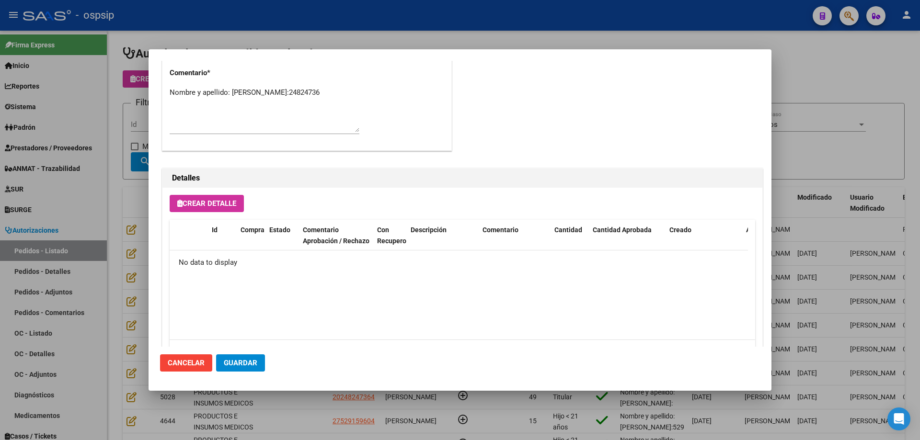
click at [203, 211] on button "Crear Detalle" at bounding box center [207, 203] width 74 height 17
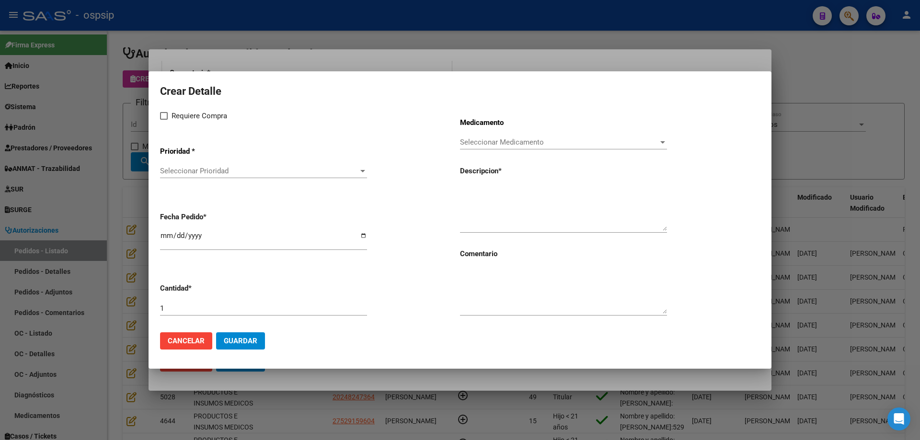
click at [229, 166] on div "Seleccionar Prioridad Seleccionar Prioridad" at bounding box center [263, 171] width 207 height 14
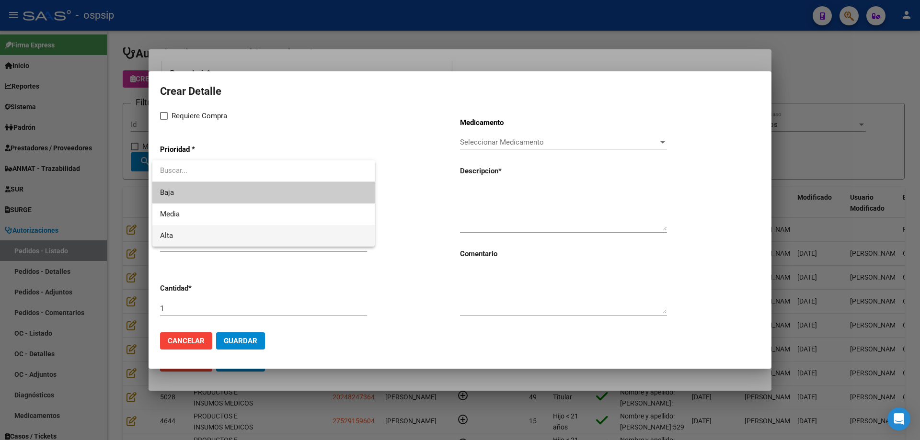
click at [193, 233] on span "Alta" at bounding box center [263, 236] width 207 height 22
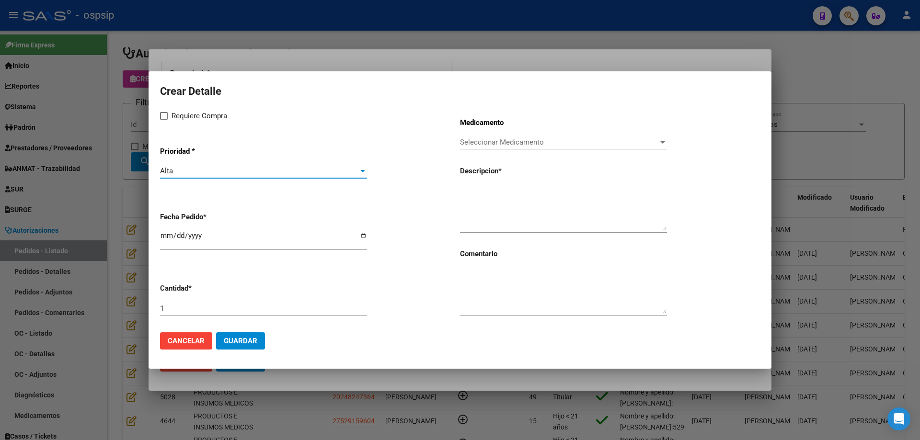
click at [168, 108] on div "Crear Detalle Requiere Compra Prioridad * Alta Seleccionar Prioridad Fecha Pedi…" at bounding box center [460, 203] width 600 height 242
click at [165, 116] on span at bounding box center [164, 116] width 8 height 8
click at [164, 120] on input "Requiere Compra" at bounding box center [163, 120] width 0 height 0
checkbox input "true"
click at [173, 235] on input "[DATE]" at bounding box center [263, 239] width 207 height 15
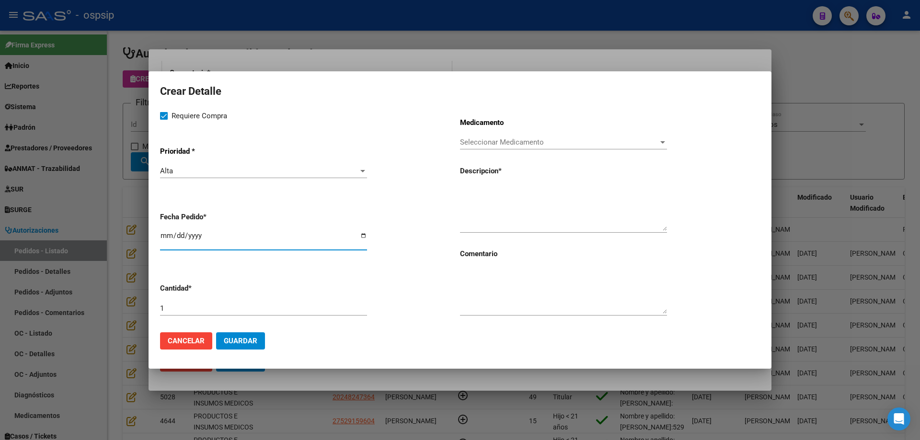
type input "[DATE]"
click at [552, 139] on span "Seleccionar Medicamento" at bounding box center [559, 142] width 198 height 9
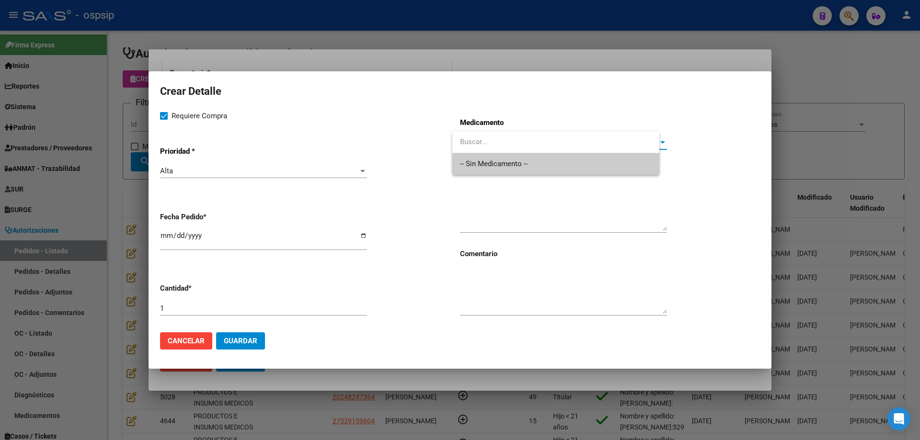
click at [543, 167] on span "-- Sin Medicamento --" at bounding box center [556, 164] width 192 height 22
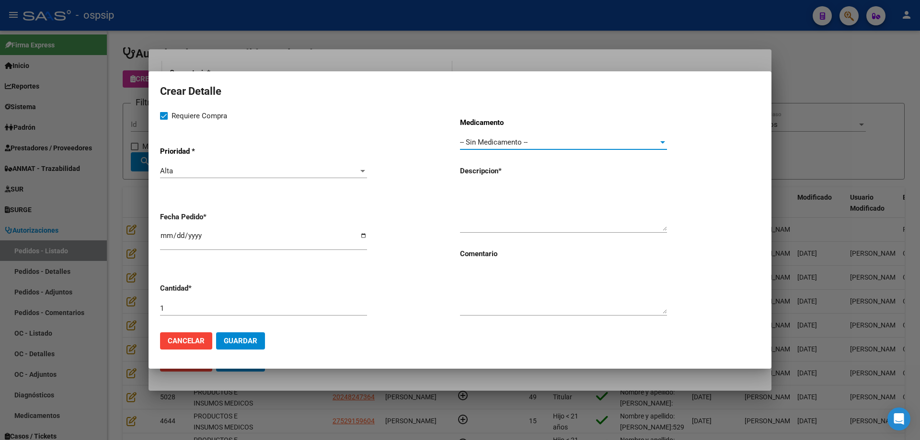
click at [520, 198] on textarea at bounding box center [563, 208] width 207 height 45
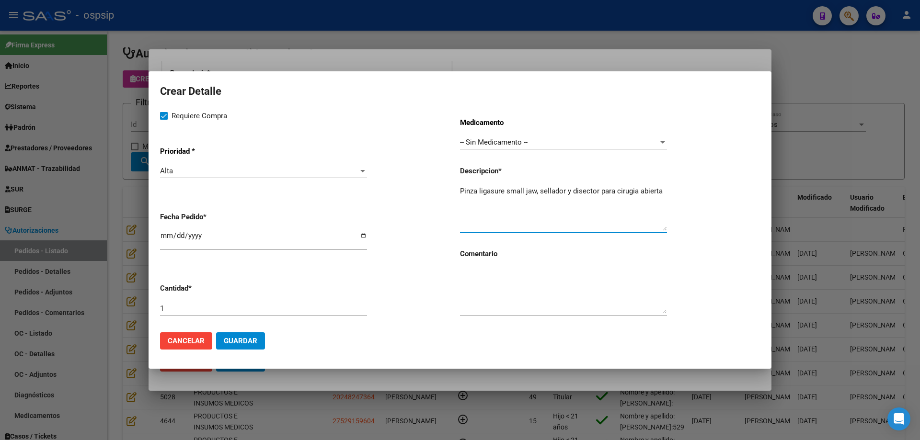
click at [632, 189] on textarea "Pinza ligasure small jaw, sellador y disector para cirugia abierta" at bounding box center [563, 208] width 207 height 45
type textarea "Pinza ligasure small jaw, sellador y disector para cirugía abierta"
click at [246, 339] on span "Guardar" at bounding box center [241, 341] width 34 height 9
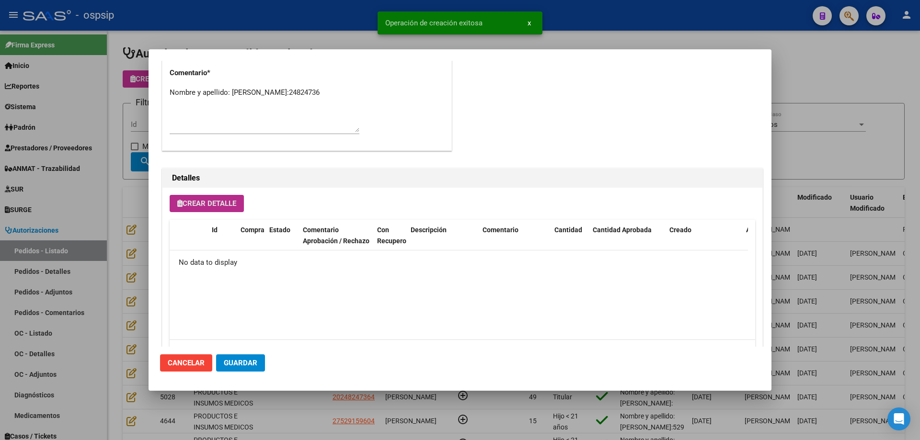
type input "[GEOGRAPHIC_DATA], [GEOGRAPHIC_DATA], [DOMAIN_NAME] Y P. UNIDAS ENTR 1 ED 4, Pi…"
click at [178, 200] on icon "button" at bounding box center [179, 203] width 5 height 7
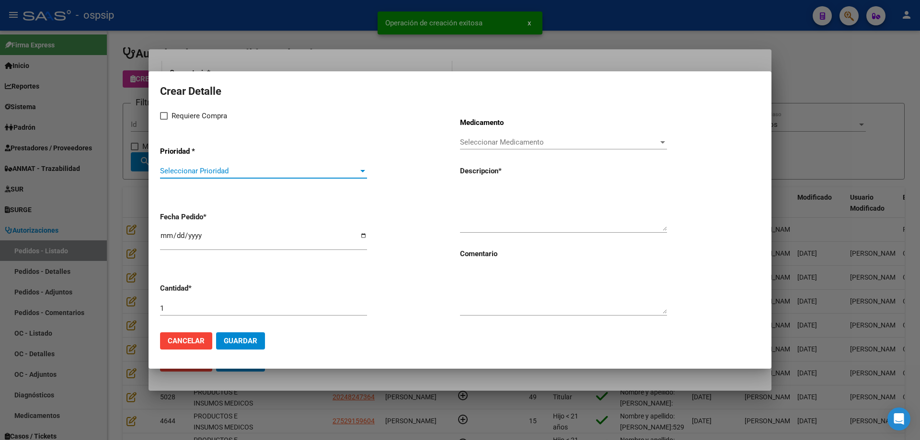
click at [187, 168] on span "Seleccionar Prioridad" at bounding box center [259, 171] width 198 height 9
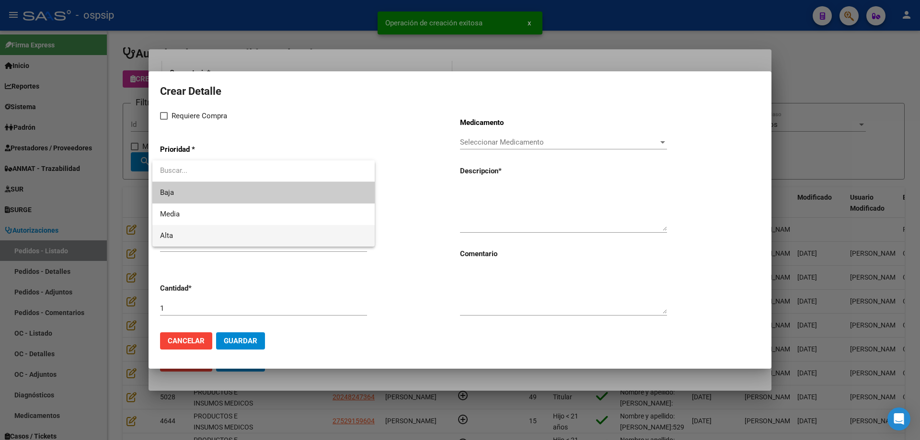
click at [192, 231] on span "Alta" at bounding box center [263, 236] width 207 height 22
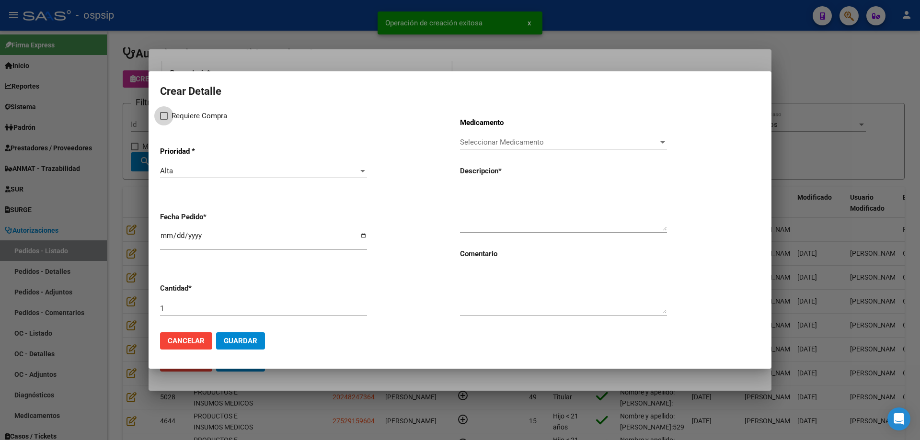
click at [179, 117] on span "Requiere Compra" at bounding box center [200, 116] width 56 height 12
click at [164, 120] on input "Requiere Compra" at bounding box center [163, 120] width 0 height 0
checkbox input "true"
click at [531, 145] on span "Seleccionar Medicamento" at bounding box center [559, 142] width 198 height 9
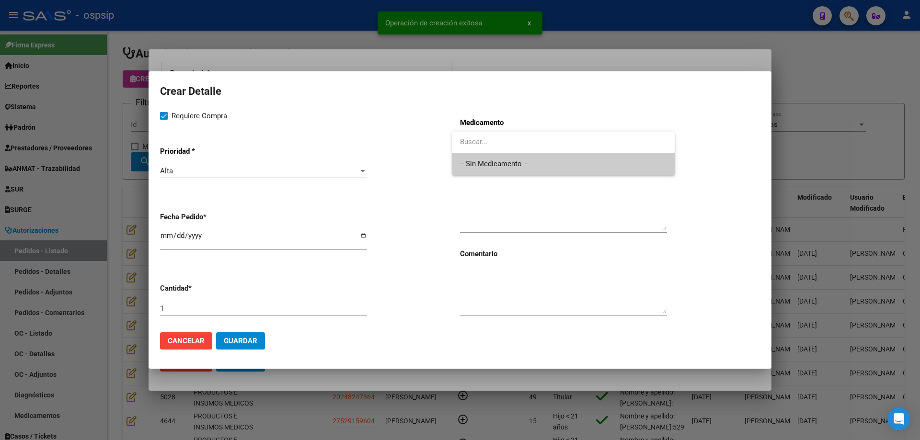
click at [530, 159] on span "-- Sin Medicamento --" at bounding box center [563, 164] width 207 height 22
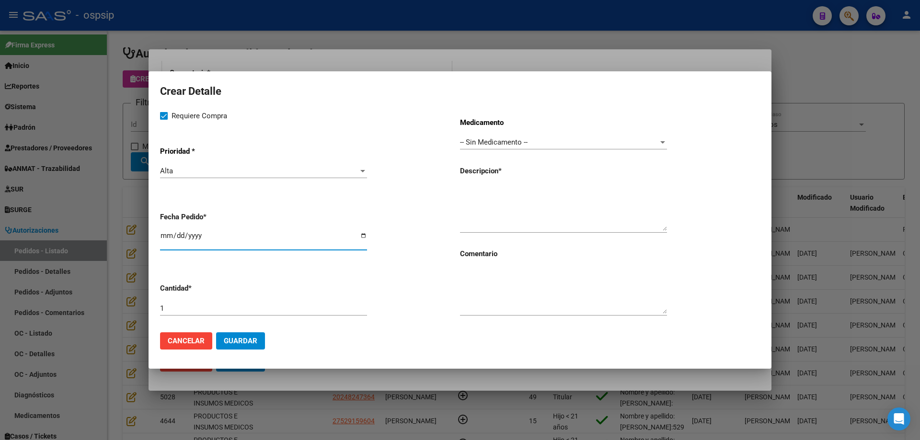
click at [175, 235] on input "[DATE]" at bounding box center [263, 239] width 207 height 15
type input "[DATE]"
click at [484, 195] on textarea at bounding box center [563, 208] width 207 height 45
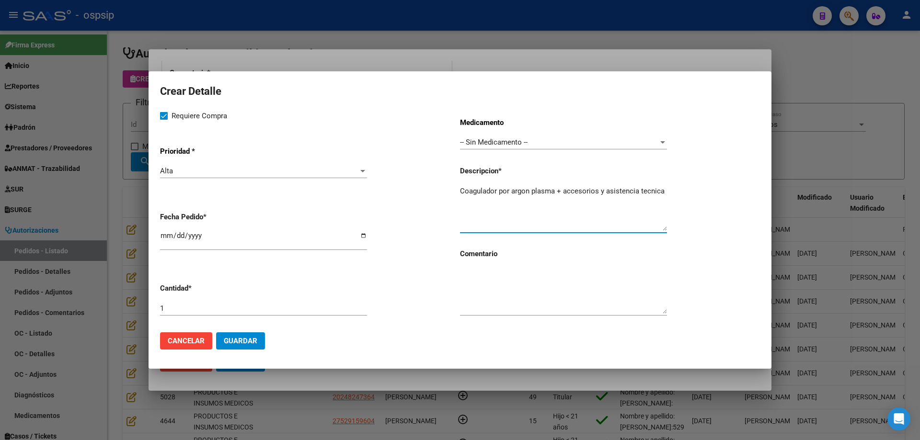
click at [647, 193] on textarea "Coagulador por argon plasma + accesorios y asistencia tecnica" at bounding box center [563, 208] width 207 height 45
type textarea "Coagulador por argón plasma + accesorios y asistencia técnica"
click at [232, 348] on button "Guardar" at bounding box center [240, 341] width 49 height 17
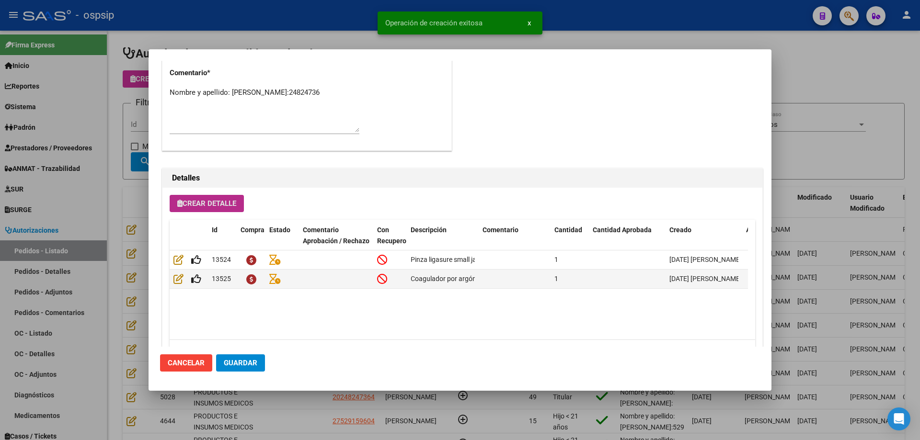
click at [204, 198] on button "Crear Detalle" at bounding box center [207, 203] width 74 height 17
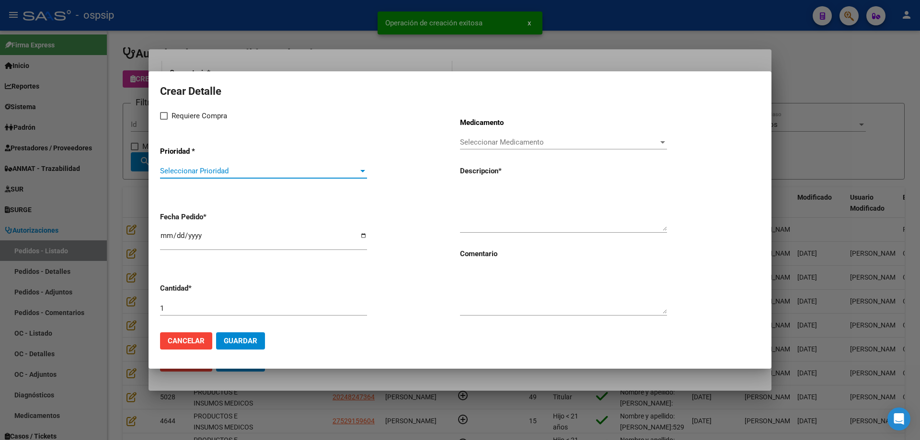
click at [215, 167] on span "Seleccionar Prioridad" at bounding box center [259, 171] width 198 height 9
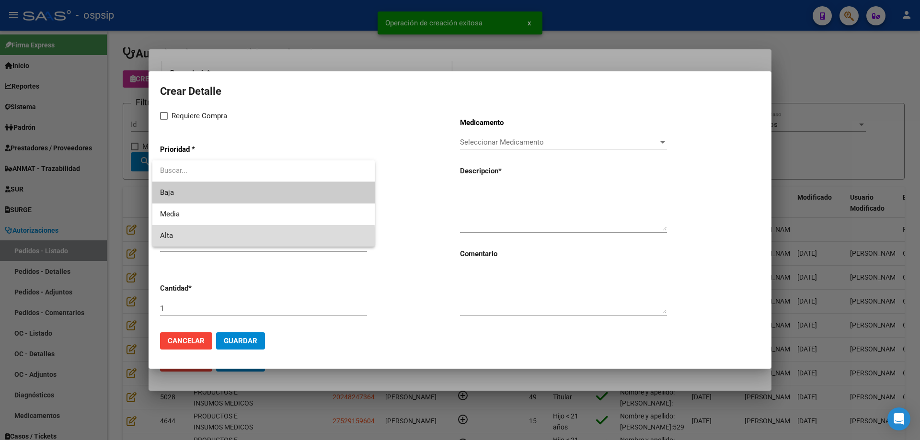
click at [198, 240] on span "Alta" at bounding box center [263, 236] width 207 height 22
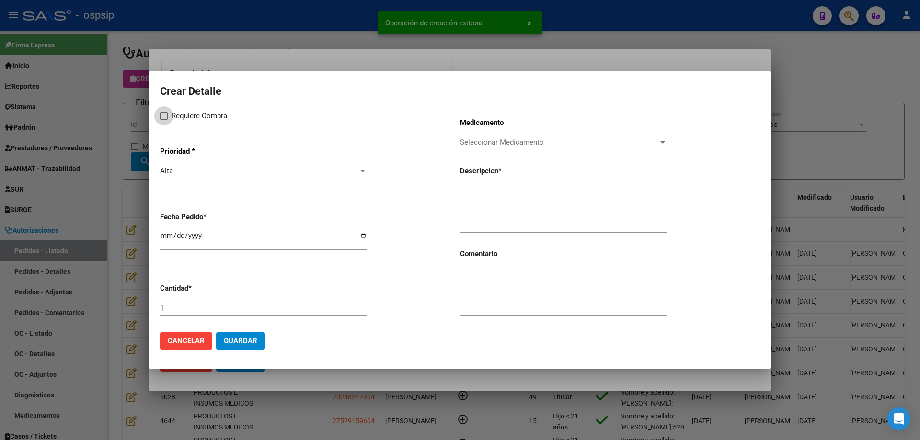
click at [167, 116] on span at bounding box center [164, 116] width 8 height 8
click at [164, 120] on input "Requiere Compra" at bounding box center [163, 120] width 0 height 0
checkbox input "true"
click at [176, 237] on input "[DATE]" at bounding box center [263, 239] width 207 height 15
type input "[DATE]"
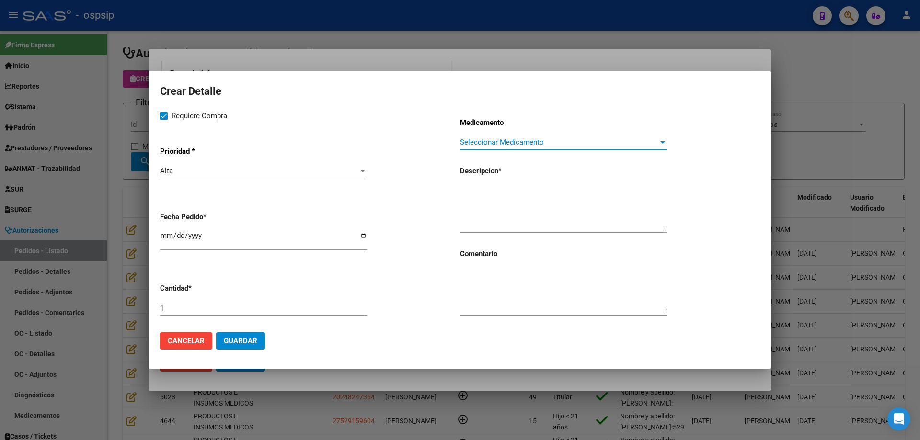
click at [528, 138] on span "Seleccionar Medicamento" at bounding box center [559, 142] width 198 height 9
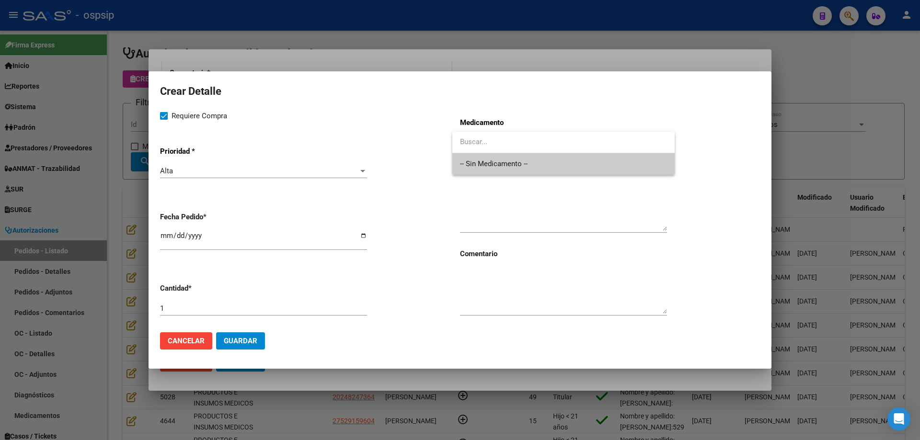
click at [513, 160] on span "-- Sin Medicamento --" at bounding box center [563, 164] width 207 height 22
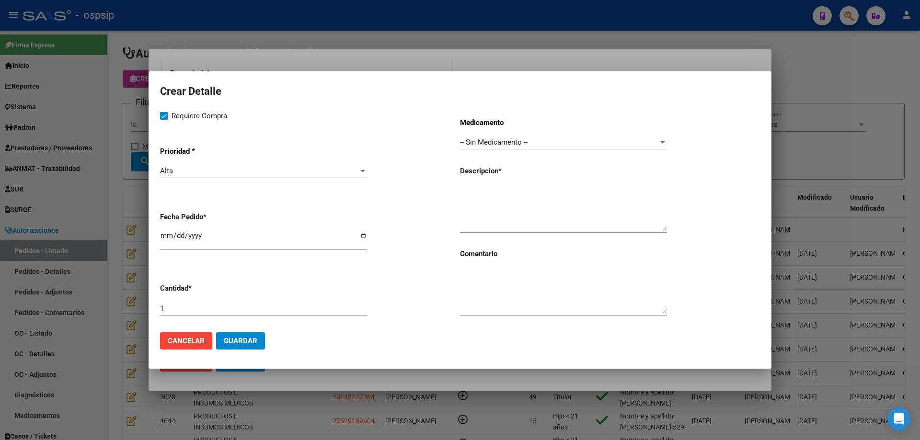
click at [505, 173] on p "Descripcion *" at bounding box center [505, 171] width 90 height 11
click at [496, 184] on div at bounding box center [563, 208] width 207 height 49
type textarea "Drenaje tipo [PERSON_NAME]"
click at [205, 311] on input "1" at bounding box center [263, 308] width 207 height 9
type input "2"
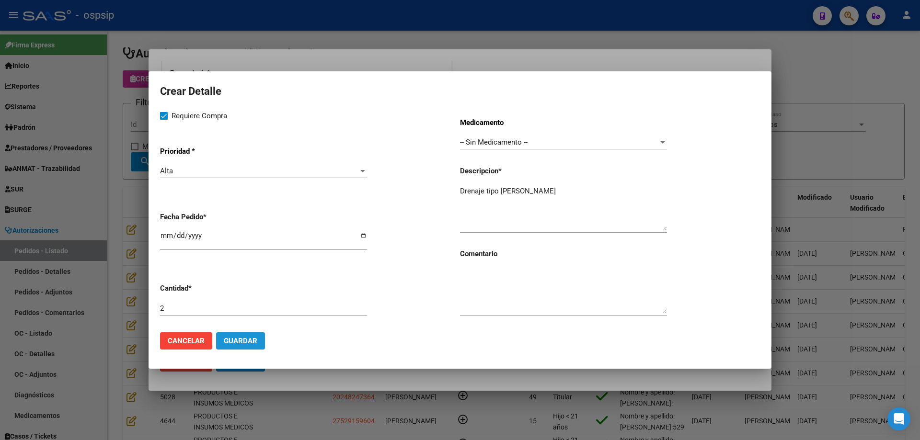
click at [235, 344] on span "Guardar" at bounding box center [241, 341] width 34 height 9
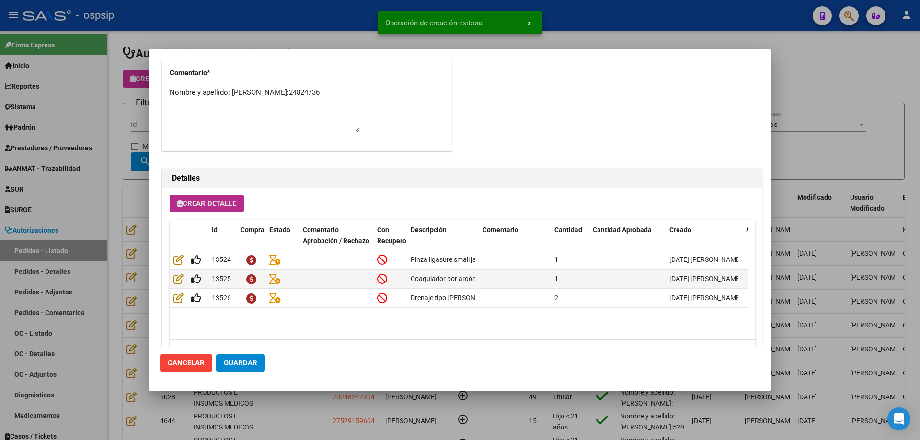
click at [222, 207] on span "Crear Detalle" at bounding box center [206, 203] width 59 height 9
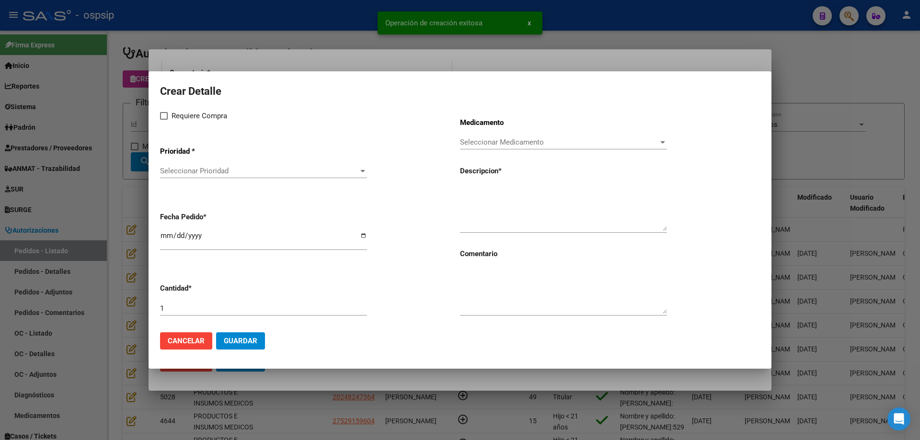
click at [213, 175] on span "Seleccionar Prioridad" at bounding box center [259, 171] width 198 height 9
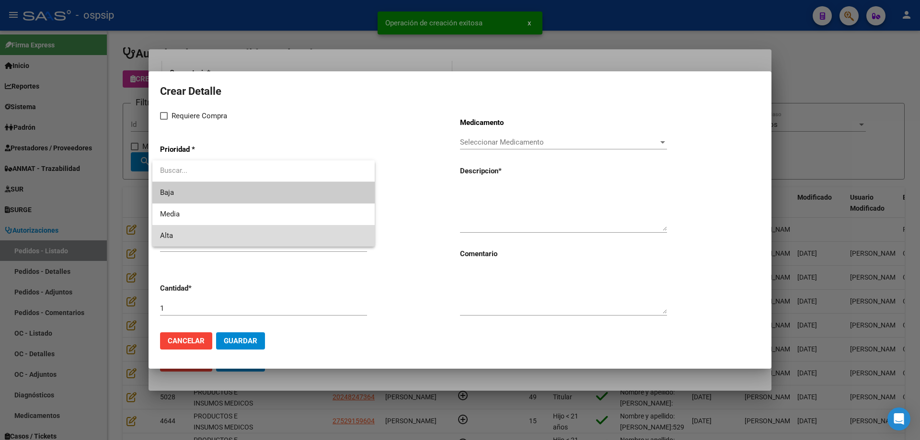
click at [192, 232] on span "Alta" at bounding box center [263, 236] width 207 height 22
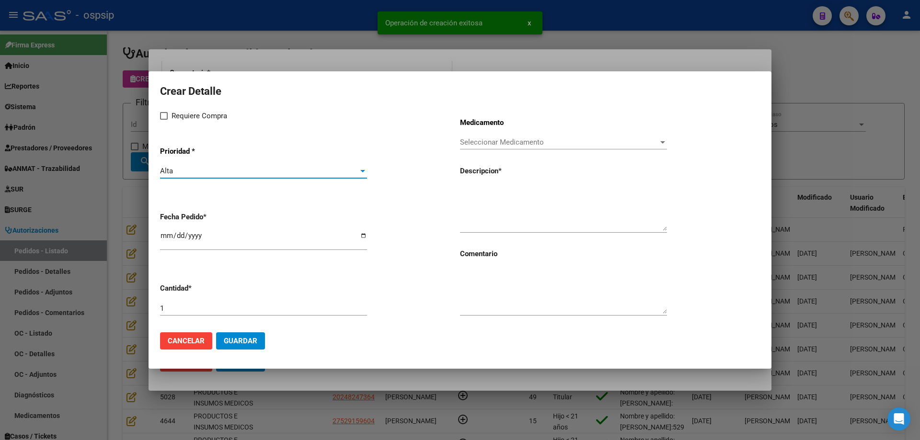
click at [175, 110] on div "Crear Detalle Requiere Compra Prioridad * Alta Seleccionar Prioridad Fecha Pedi…" at bounding box center [460, 203] width 600 height 242
click at [175, 115] on span "Requiere Compra" at bounding box center [200, 116] width 56 height 12
click at [164, 120] on input "Requiere Compra" at bounding box center [163, 120] width 0 height 0
checkbox input "true"
click at [175, 230] on div "[DATE]" at bounding box center [263, 240] width 207 height 21
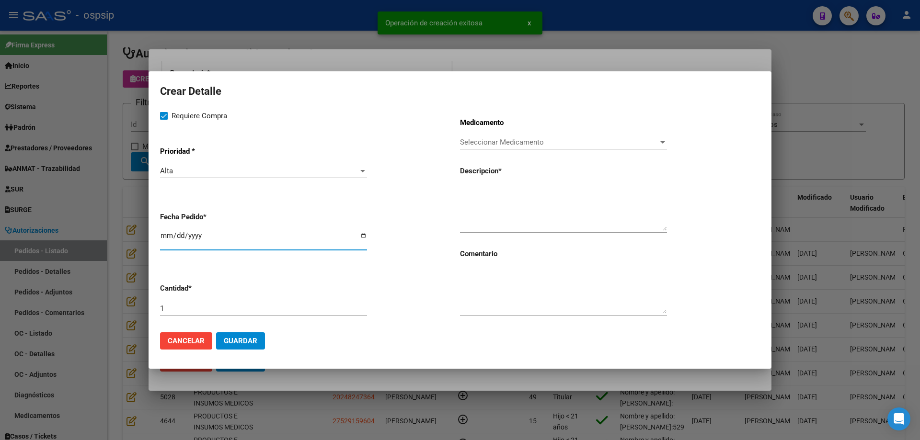
click at [181, 234] on input "[DATE]" at bounding box center [263, 239] width 207 height 15
click at [181, 236] on input "[DATE]" at bounding box center [263, 239] width 207 height 15
click at [180, 237] on input "[DATE]" at bounding box center [263, 239] width 207 height 15
type input "[DATE]"
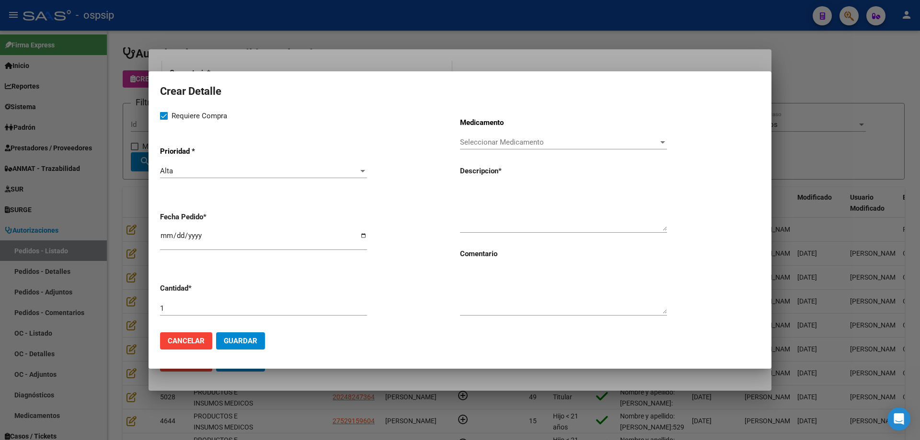
click at [532, 137] on div "Seleccionar Medicamento Seleccionar Medicamento" at bounding box center [563, 142] width 207 height 14
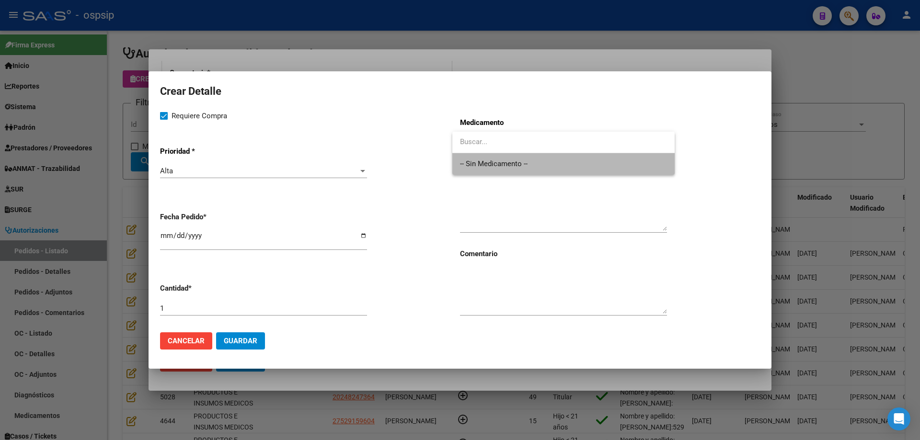
click at [518, 164] on span "-- Sin Medicamento --" at bounding box center [563, 164] width 207 height 22
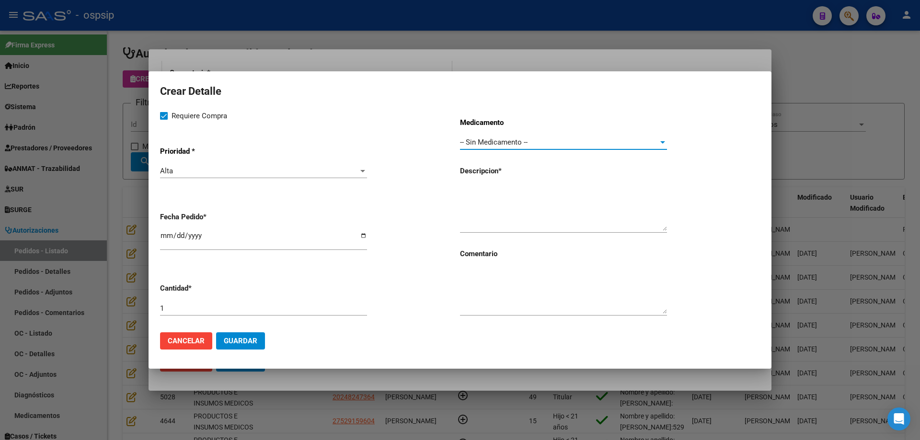
click at [496, 196] on textarea at bounding box center [563, 208] width 207 height 45
type textarea "Reservorios de 19french"
click at [242, 312] on input "1" at bounding box center [263, 308] width 207 height 9
type input "2"
click at [258, 344] on button "Guardar" at bounding box center [240, 341] width 49 height 17
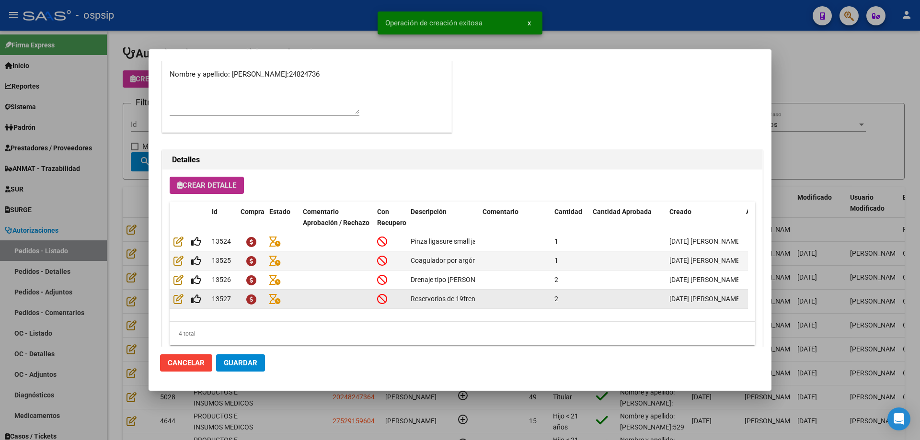
scroll to position [575, 0]
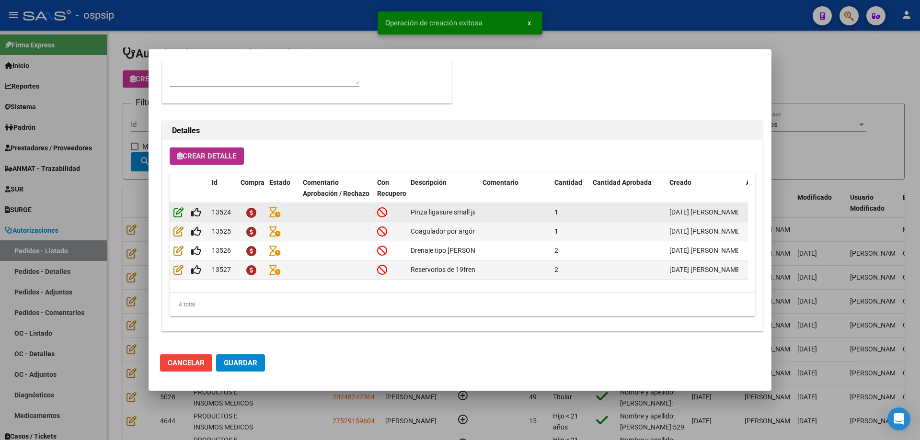
click at [173, 209] on icon at bounding box center [178, 212] width 10 height 11
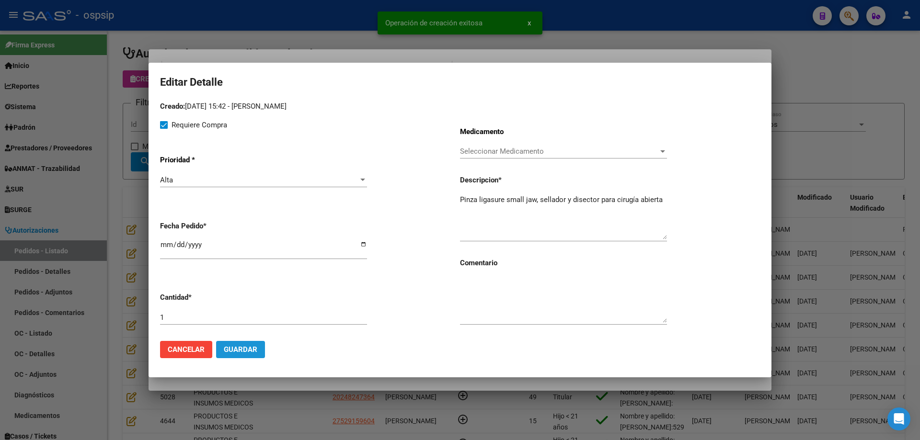
click at [247, 353] on span "Guardar" at bounding box center [241, 350] width 34 height 9
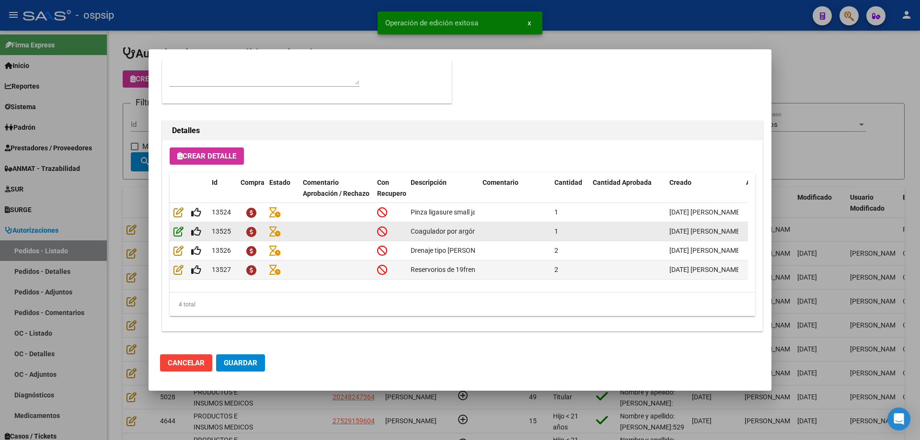
click at [181, 230] on icon at bounding box center [178, 231] width 10 height 11
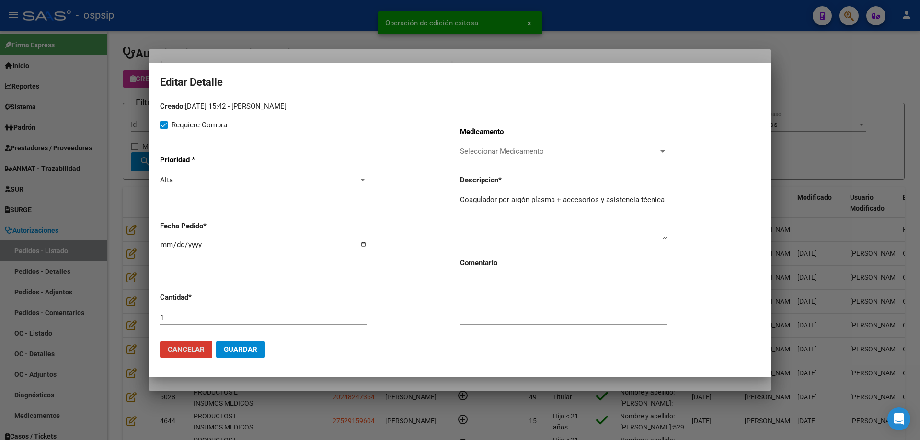
click at [249, 357] on button "Guardar" at bounding box center [240, 349] width 49 height 17
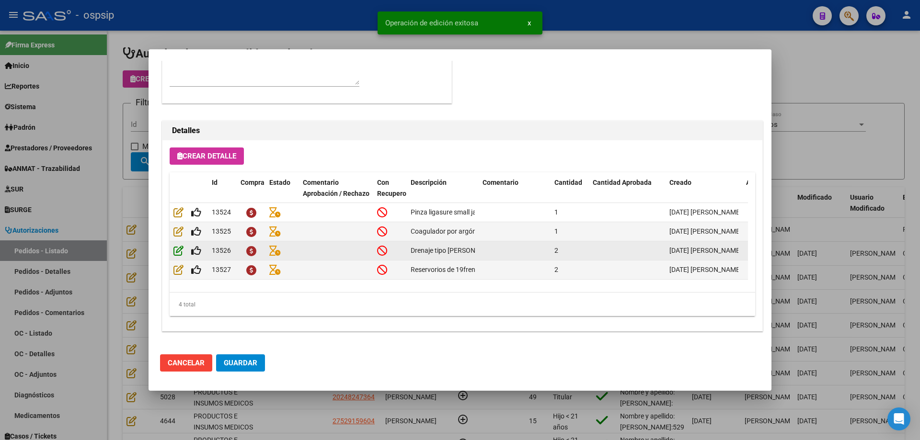
click at [180, 255] on icon at bounding box center [178, 250] width 10 height 11
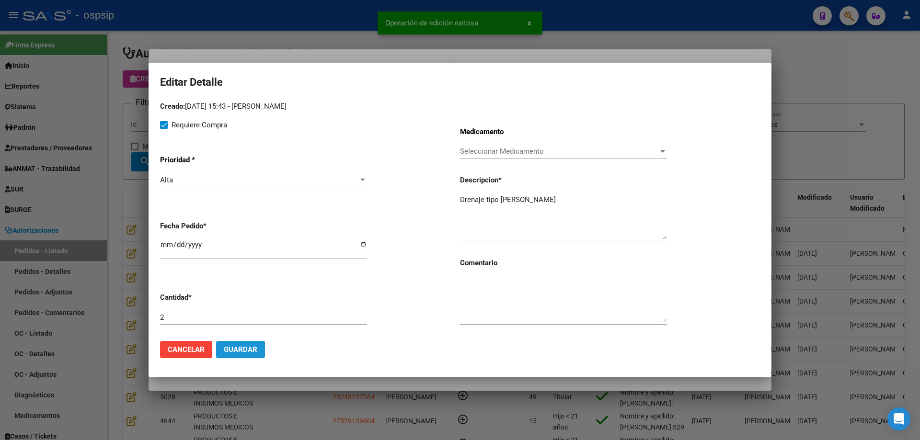
click at [248, 353] on span "Guardar" at bounding box center [241, 350] width 34 height 9
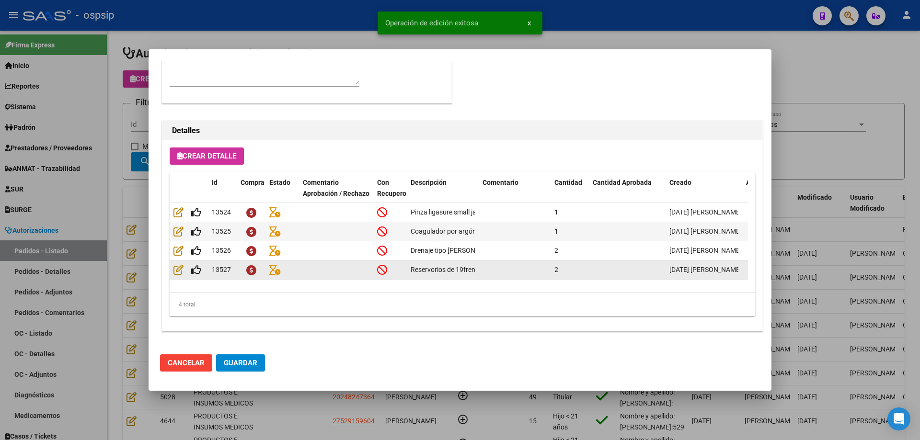
click at [178, 275] on div at bounding box center [188, 270] width 31 height 11
click at [179, 271] on icon at bounding box center [178, 270] width 10 height 11
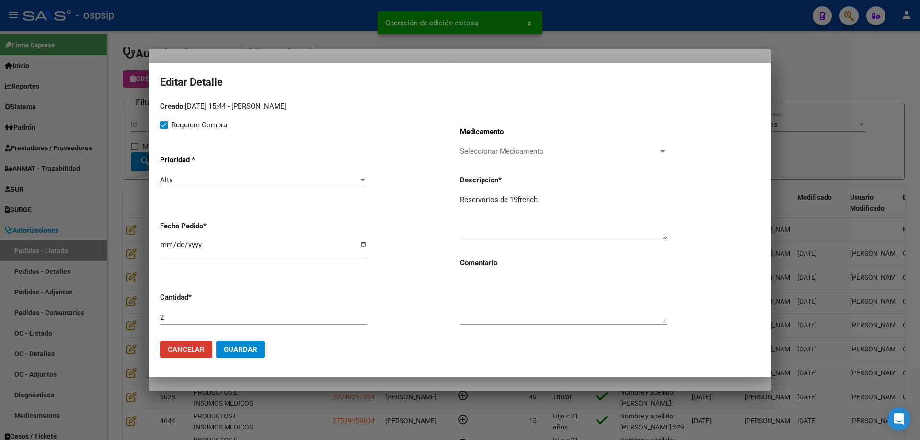
click at [261, 352] on button "Guardar" at bounding box center [240, 349] width 49 height 17
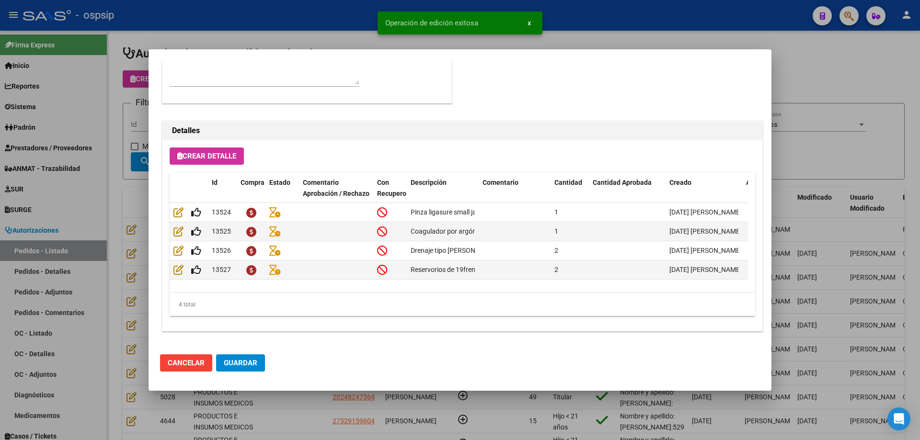
click at [250, 362] on span "Guardar" at bounding box center [241, 363] width 34 height 9
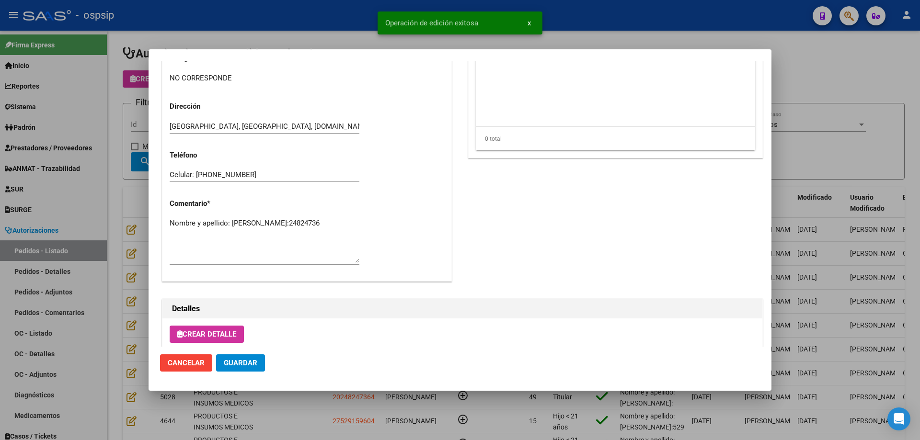
scroll to position [383, 0]
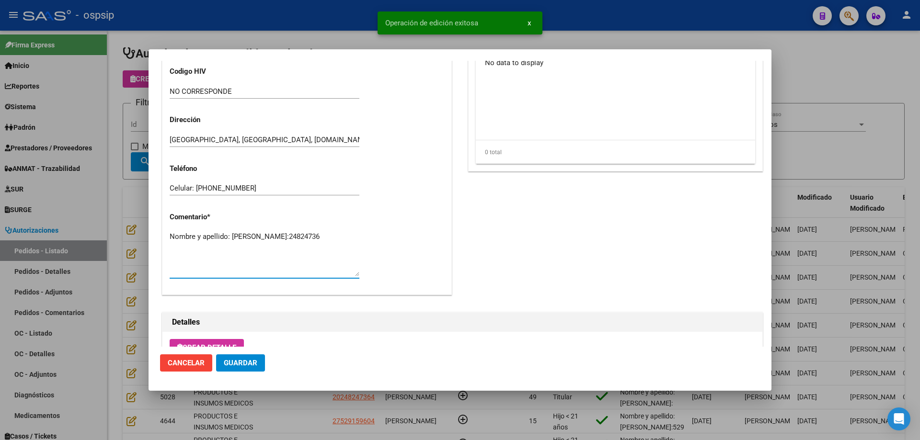
click at [245, 242] on textarea "Nombre y apellido: [PERSON_NAME]:24824736" at bounding box center [265, 253] width 190 height 45
click at [243, 244] on textarea "Nombre y apellido: [PERSON_NAME]:24824736" at bounding box center [265, 253] width 190 height 45
type textarea "Nombre y apellido: [PERSON_NAME]:24824736 Sanatorio de la Providencia"
click at [249, 352] on mat-dialog-actions "Cancelar Guardar" at bounding box center [460, 363] width 600 height 33
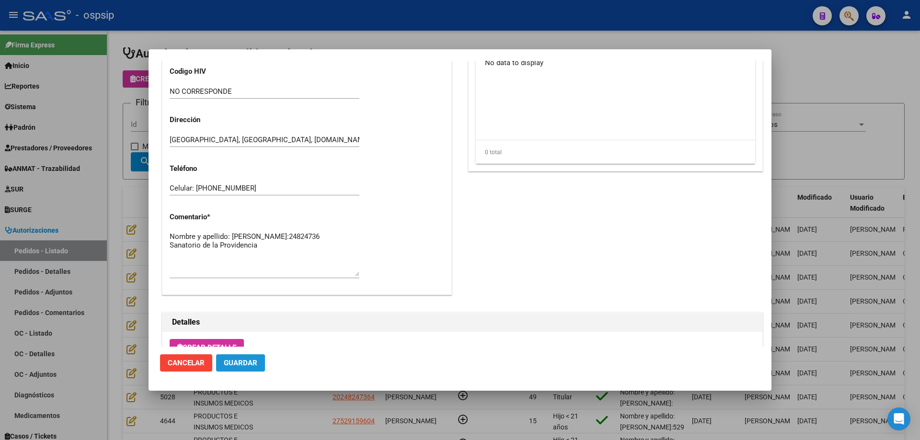
click at [255, 364] on span "Guardar" at bounding box center [241, 363] width 34 height 9
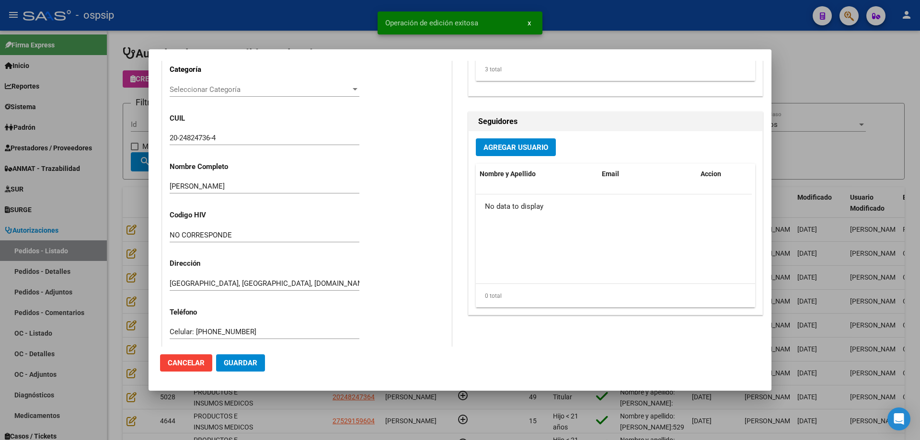
scroll to position [0, 0]
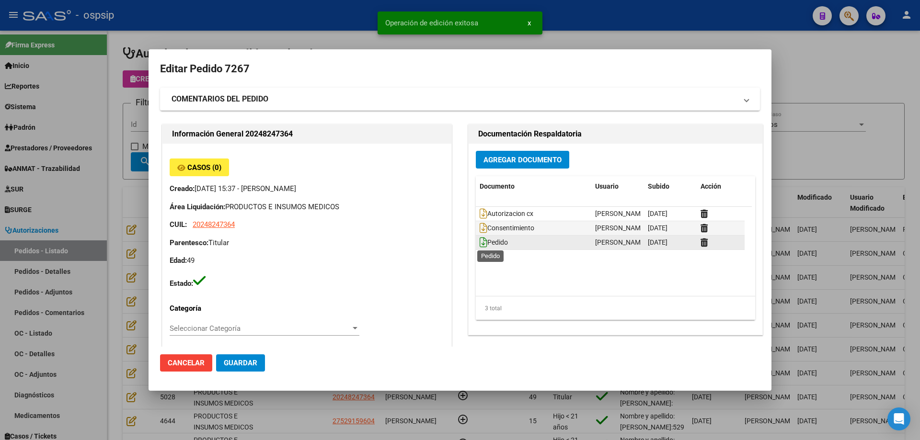
click at [482, 241] on icon at bounding box center [484, 242] width 8 height 11
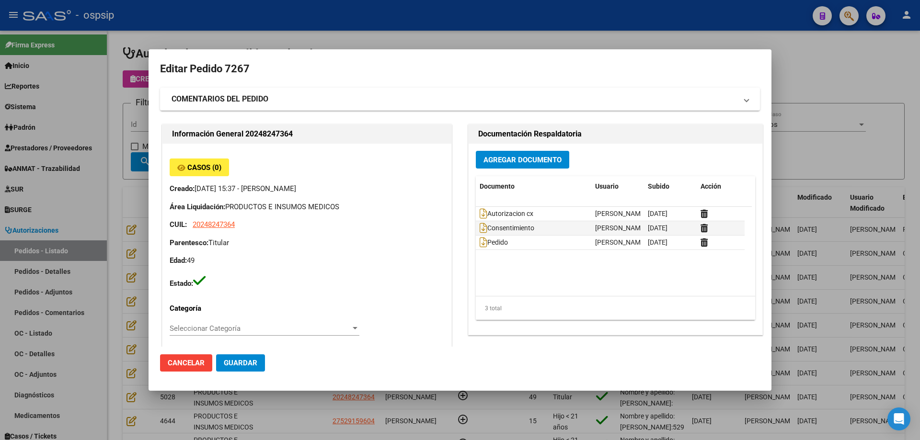
click at [538, 150] on div "Agregar Documento Documento Usuario Subido Acción Autorizacion cx [PERSON_NAME]…" at bounding box center [616, 239] width 294 height 191
click at [537, 152] on button "Agregar Documento" at bounding box center [522, 160] width 93 height 18
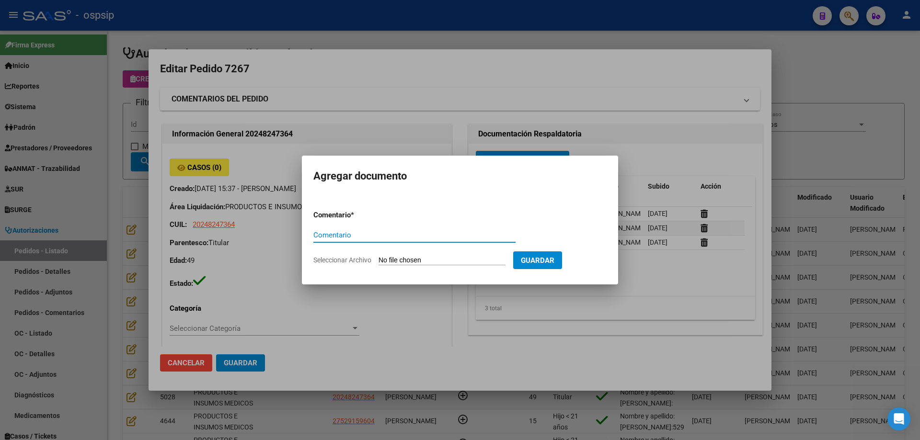
click at [449, 257] on input "Seleccionar Archivo" at bounding box center [442, 260] width 127 height 9
type input "C:\fakepath\estudio [PERSON_NAME].pdf"
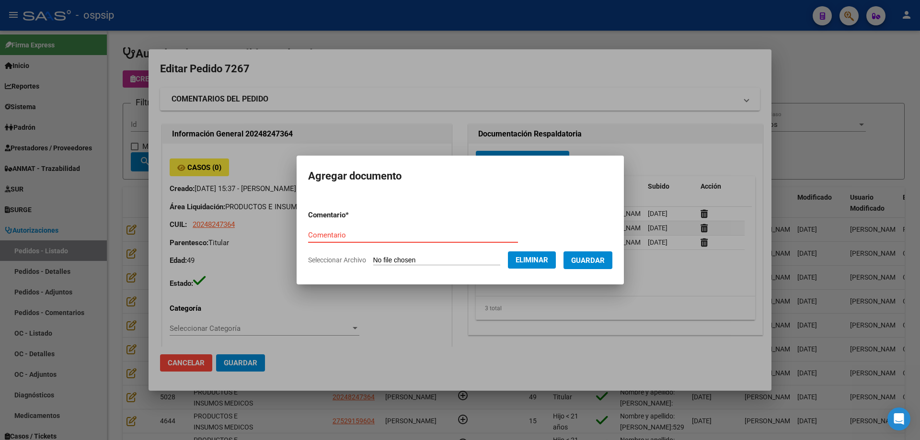
click at [361, 238] on input "Comentario" at bounding box center [413, 235] width 210 height 9
type input "Estudio"
click at [584, 259] on span "Guardar" at bounding box center [588, 260] width 34 height 9
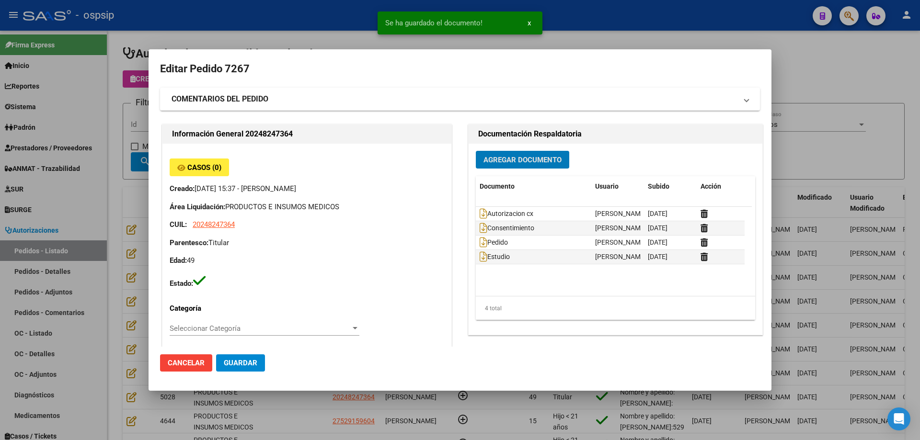
click at [524, 164] on span "Agregar Documento" at bounding box center [523, 160] width 78 height 9
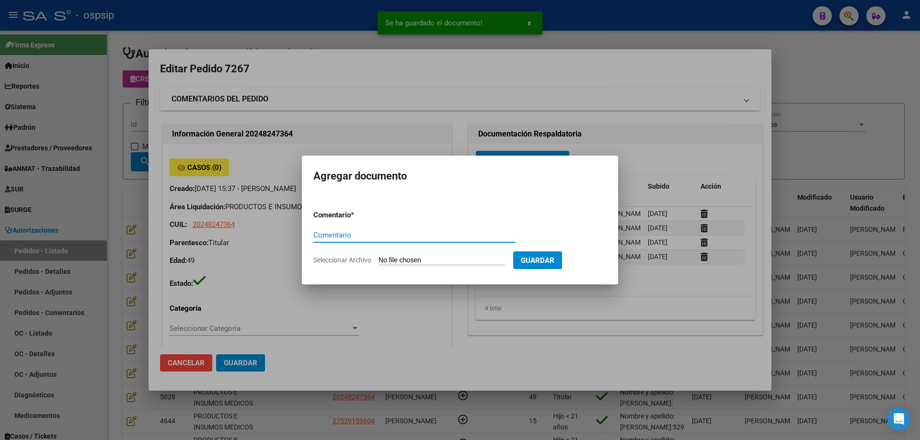
click at [452, 258] on input "Seleccionar Archivo" at bounding box center [442, 260] width 127 height 9
type input "C:\fakepath\estudio 2 [PERSON_NAME].pdf"
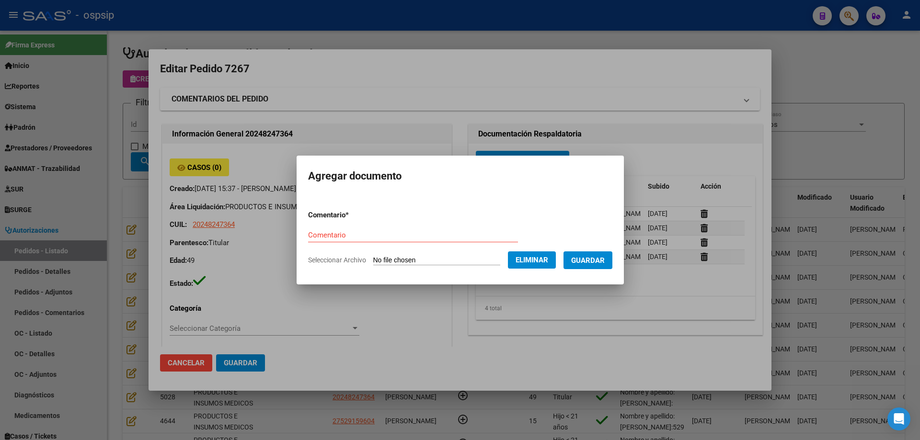
click at [357, 241] on div "Comentario" at bounding box center [413, 235] width 210 height 14
type input "Estudio"
click at [612, 261] on button "Guardar" at bounding box center [588, 261] width 49 height 18
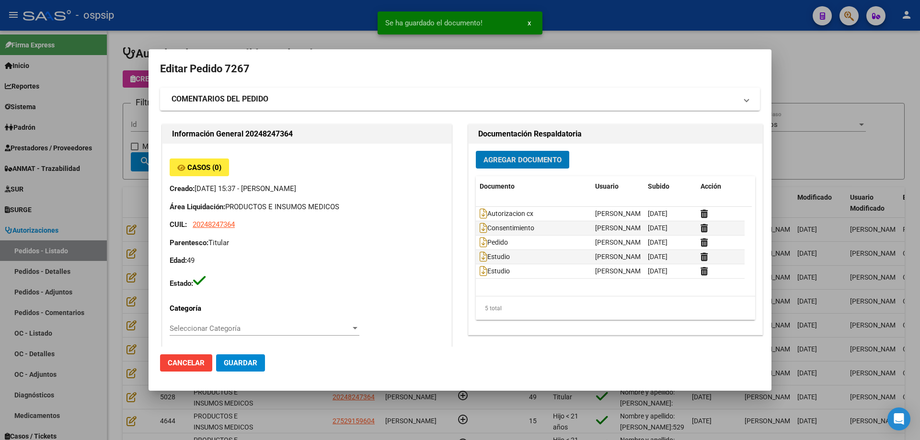
click at [514, 159] on span "Agregar Documento" at bounding box center [523, 160] width 78 height 9
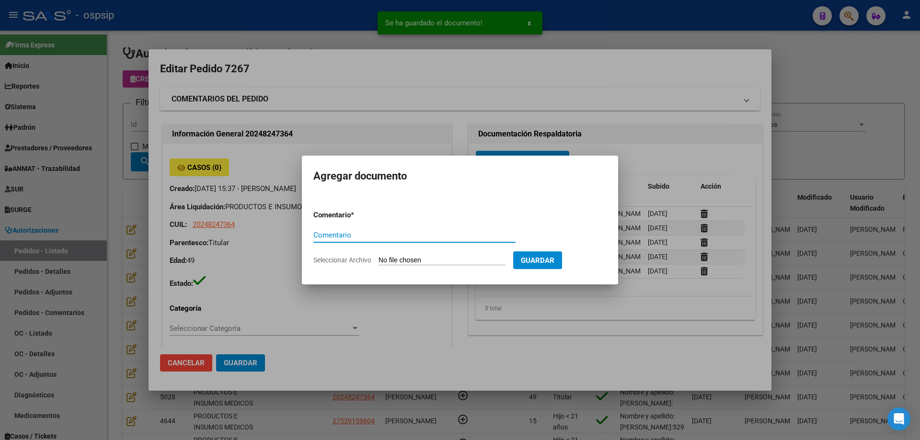
click at [429, 263] on input "Seleccionar Archivo" at bounding box center [442, 260] width 127 height 9
type input "C:\fakepath\estudio 3 [PERSON_NAME].pdf"
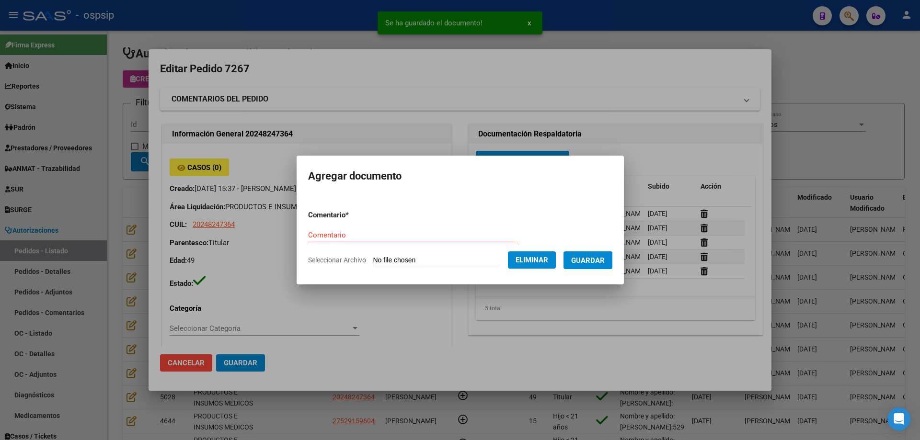
click at [373, 230] on div "Comentario" at bounding box center [413, 235] width 210 height 14
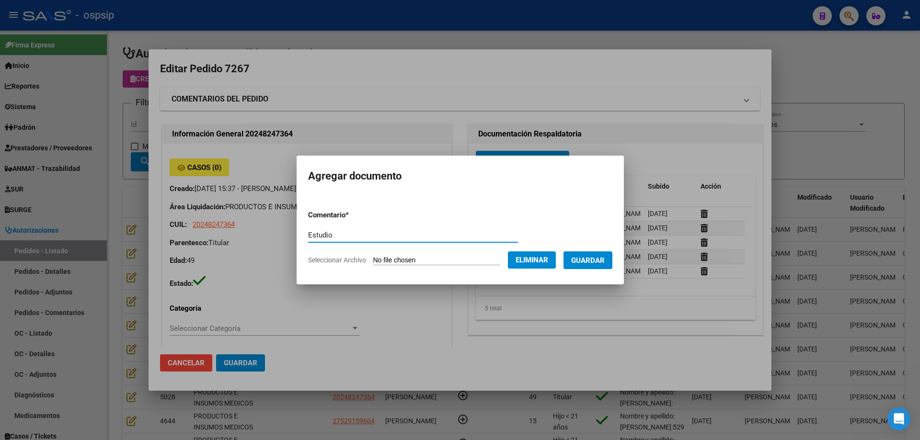
type input "Estudio"
click at [585, 269] on button "Guardar" at bounding box center [588, 261] width 49 height 18
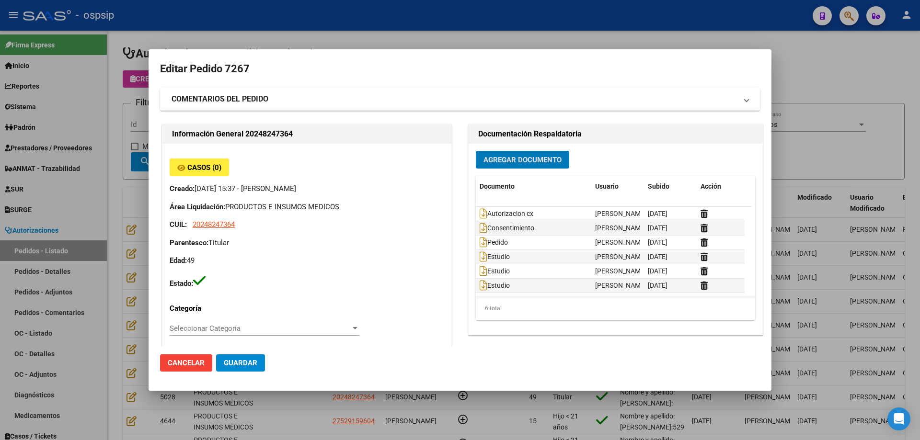
click at [501, 159] on span "Agregar Documento" at bounding box center [523, 160] width 78 height 9
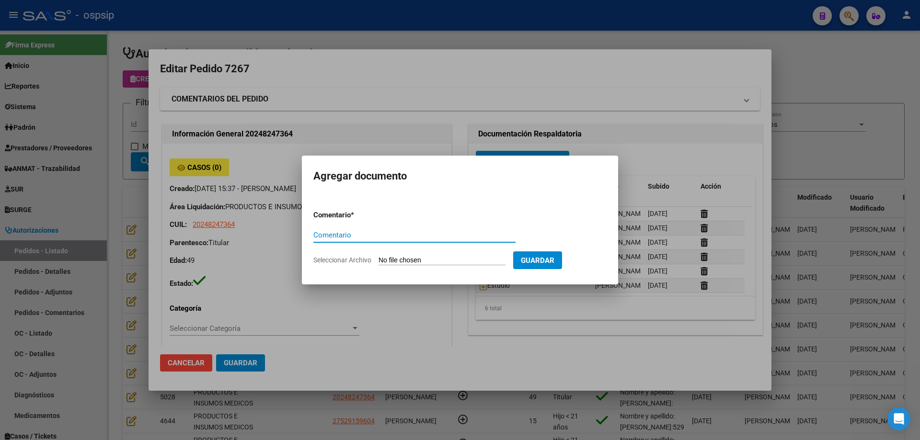
click at [424, 265] on input "Seleccionar Archivo" at bounding box center [442, 260] width 127 height 9
type input "C:\fakepath\dni [PERSON_NAME].jpg"
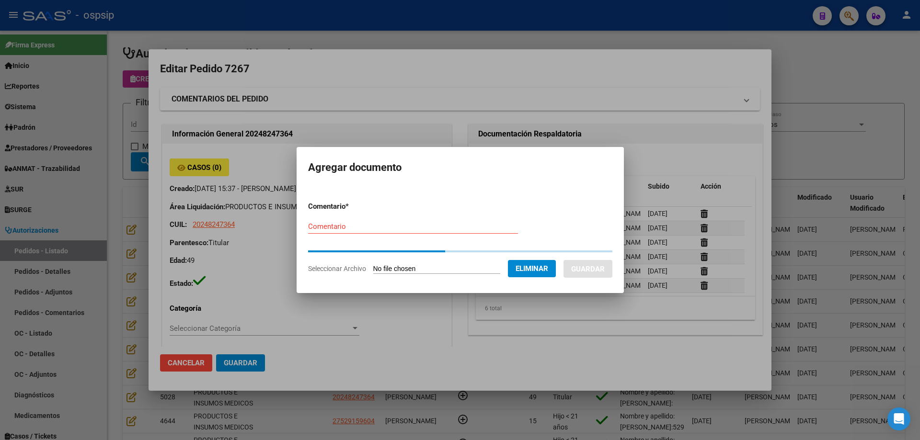
click at [338, 234] on div "Comentario" at bounding box center [413, 230] width 210 height 23
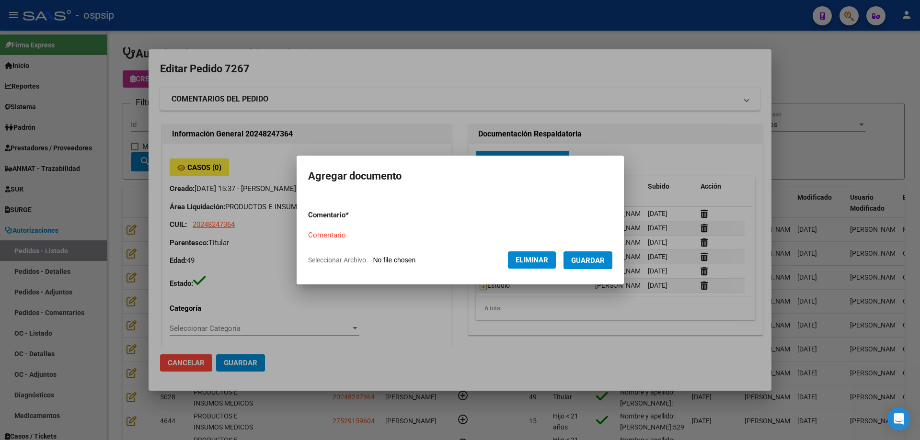
click at [339, 234] on input "Comentario" at bounding box center [413, 235] width 210 height 9
type input "Dni"
click at [600, 263] on span "Guardar" at bounding box center [588, 260] width 34 height 9
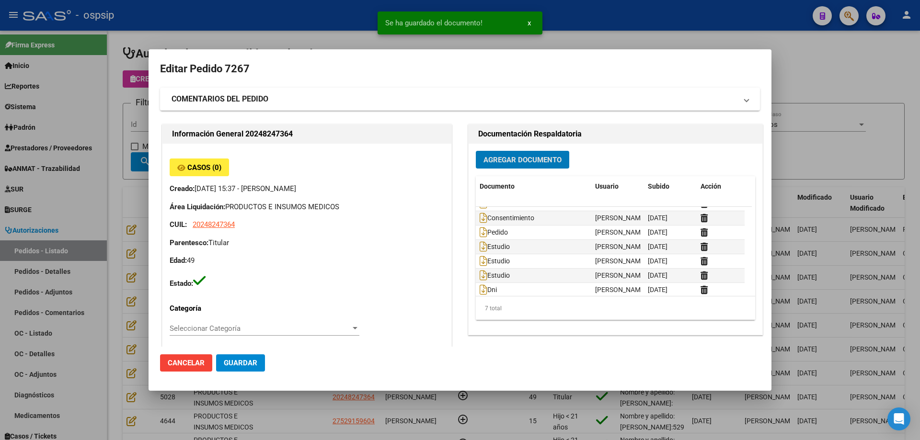
scroll to position [15, 0]
click at [253, 366] on span "Guardar" at bounding box center [241, 363] width 34 height 9
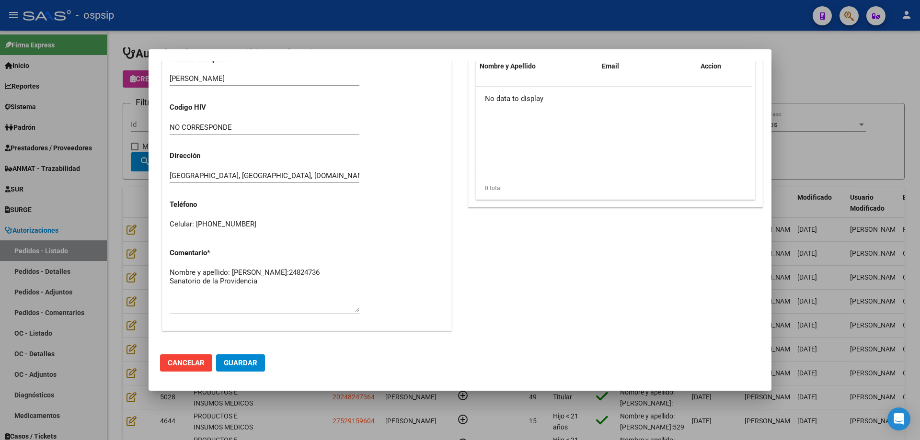
scroll to position [383, 0]
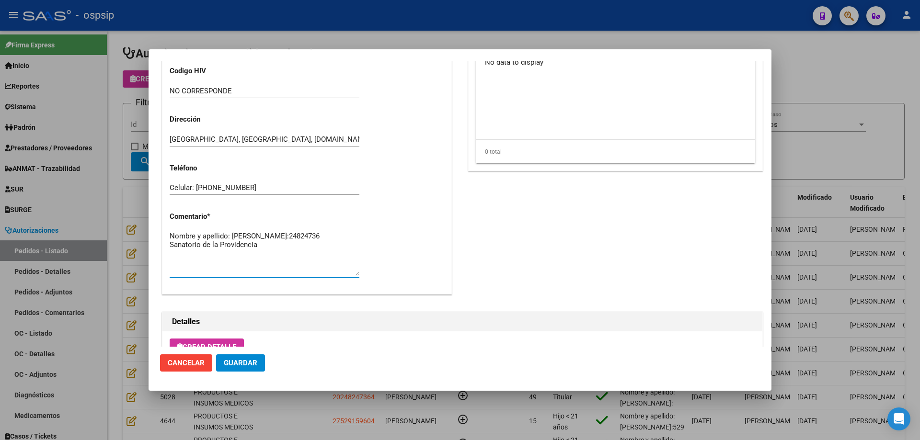
click at [190, 244] on textarea "Nombre y apellido: [PERSON_NAME]:24824736 Sanatorio de la Providencia" at bounding box center [265, 253] width 190 height 45
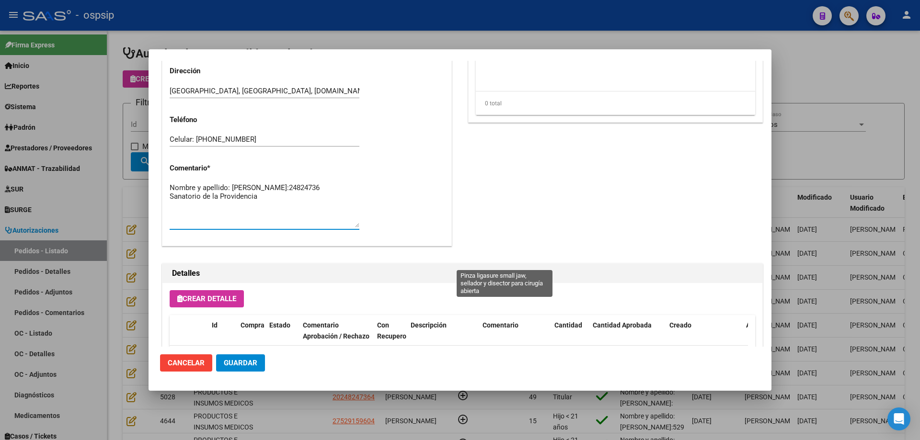
scroll to position [431, 0]
click at [285, 208] on textarea "Nombre y apellido: [PERSON_NAME]:24824736 Sanatorio de la Providencia" at bounding box center [265, 205] width 190 height 45
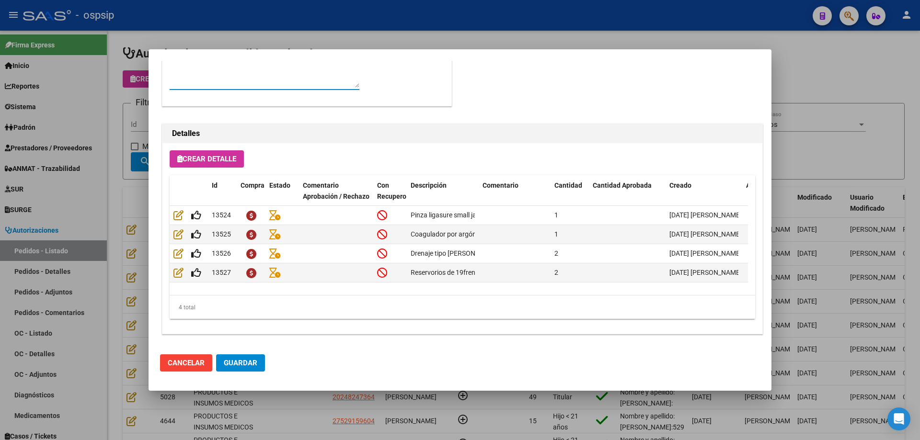
scroll to position [575, 0]
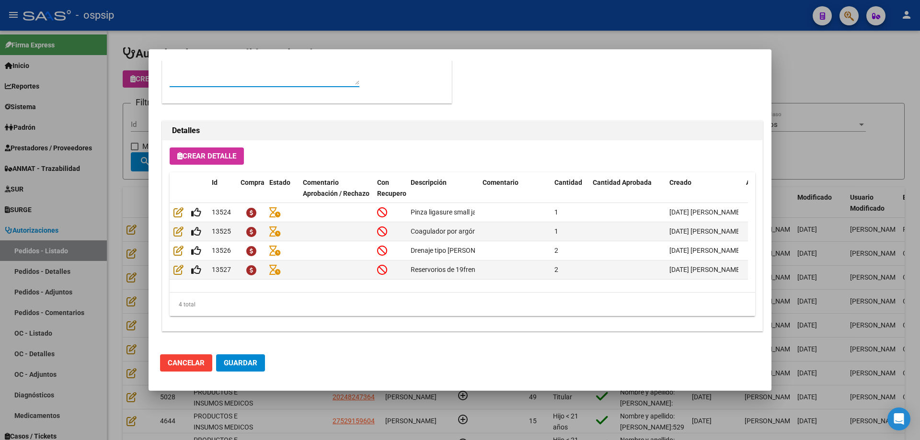
click at [275, 66] on textarea "Nombre y apellido: [PERSON_NAME]:24824736 Sanatorio de la Providencia" at bounding box center [265, 62] width 190 height 45
click at [254, 362] on span "Guardar" at bounding box center [241, 363] width 34 height 9
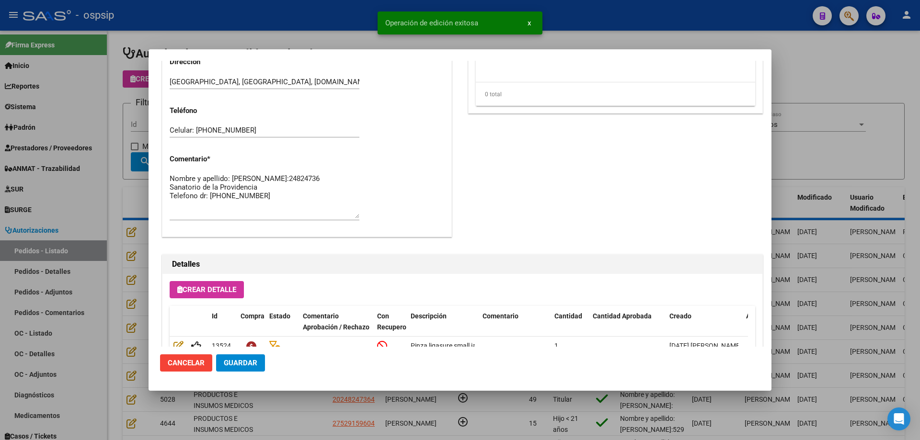
scroll to position [431, 0]
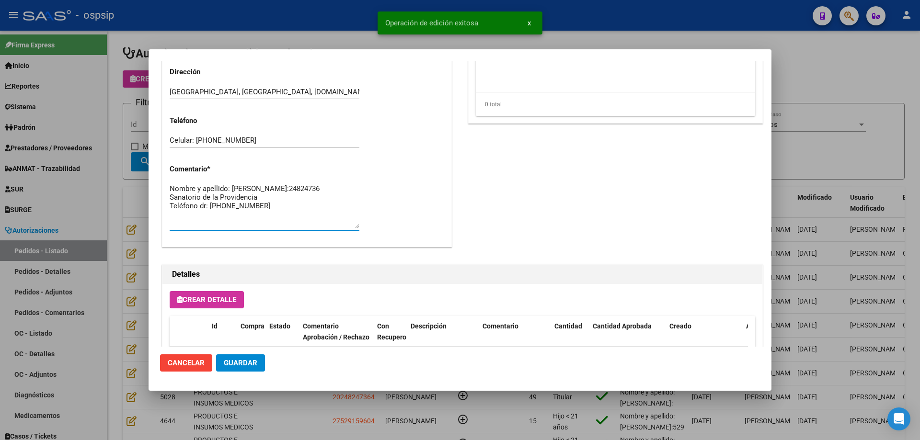
type textarea "Nombre y apellido: [PERSON_NAME]:24824736 Sanatorio de la Providencia Teléfono …"
click at [253, 368] on span "Guardar" at bounding box center [241, 363] width 34 height 9
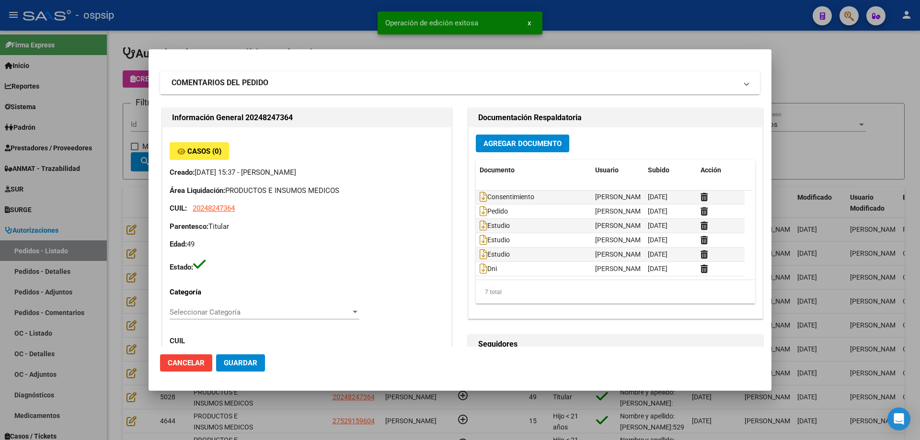
scroll to position [0, 0]
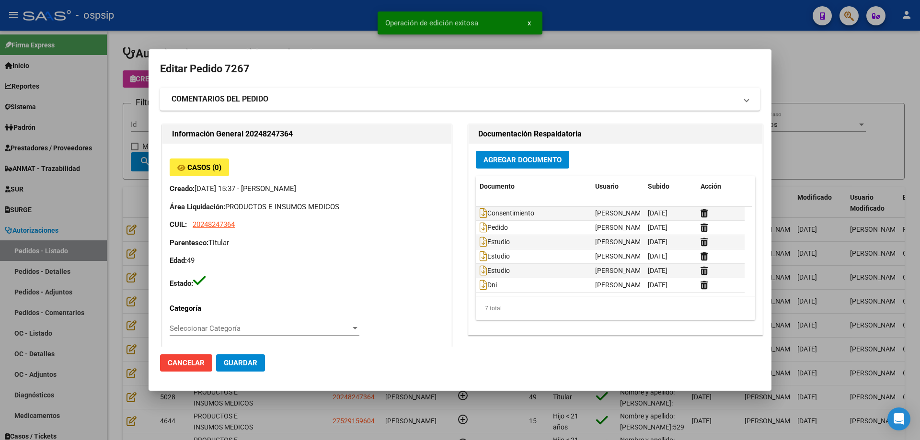
click at [244, 363] on span "Guardar" at bounding box center [241, 363] width 34 height 9
click at [235, 354] on mat-dialog-actions "Cancelar Guardar" at bounding box center [460, 363] width 600 height 33
click at [233, 366] on span "Guardar" at bounding box center [241, 363] width 34 height 9
drag, startPoint x: 117, startPoint y: 127, endPoint x: 197, endPoint y: 132, distance: 79.8
click at [120, 127] on div at bounding box center [460, 220] width 920 height 440
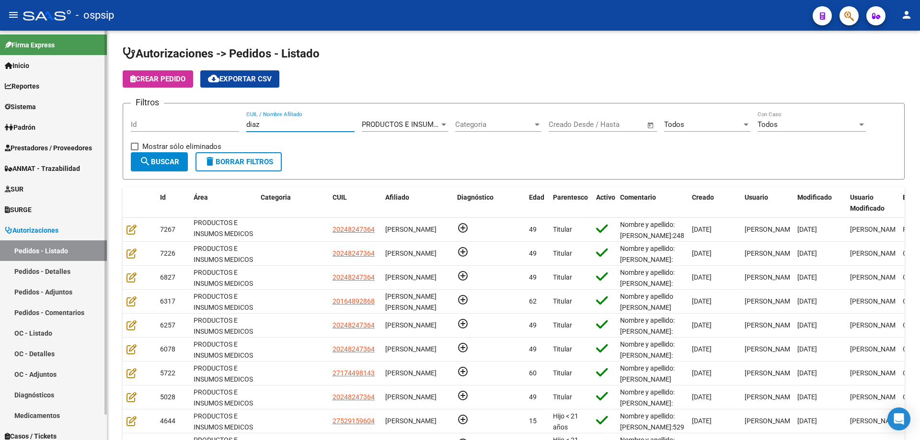
drag, startPoint x: 289, startPoint y: 124, endPoint x: 0, endPoint y: 106, distance: 290.0
click at [0, 106] on mat-sidenav-container "Firma Express Inicio Calendario SSS Instructivos Contacto OS Reportes Egresos D…" at bounding box center [460, 236] width 920 height 410
